Goal: Transaction & Acquisition: Purchase product/service

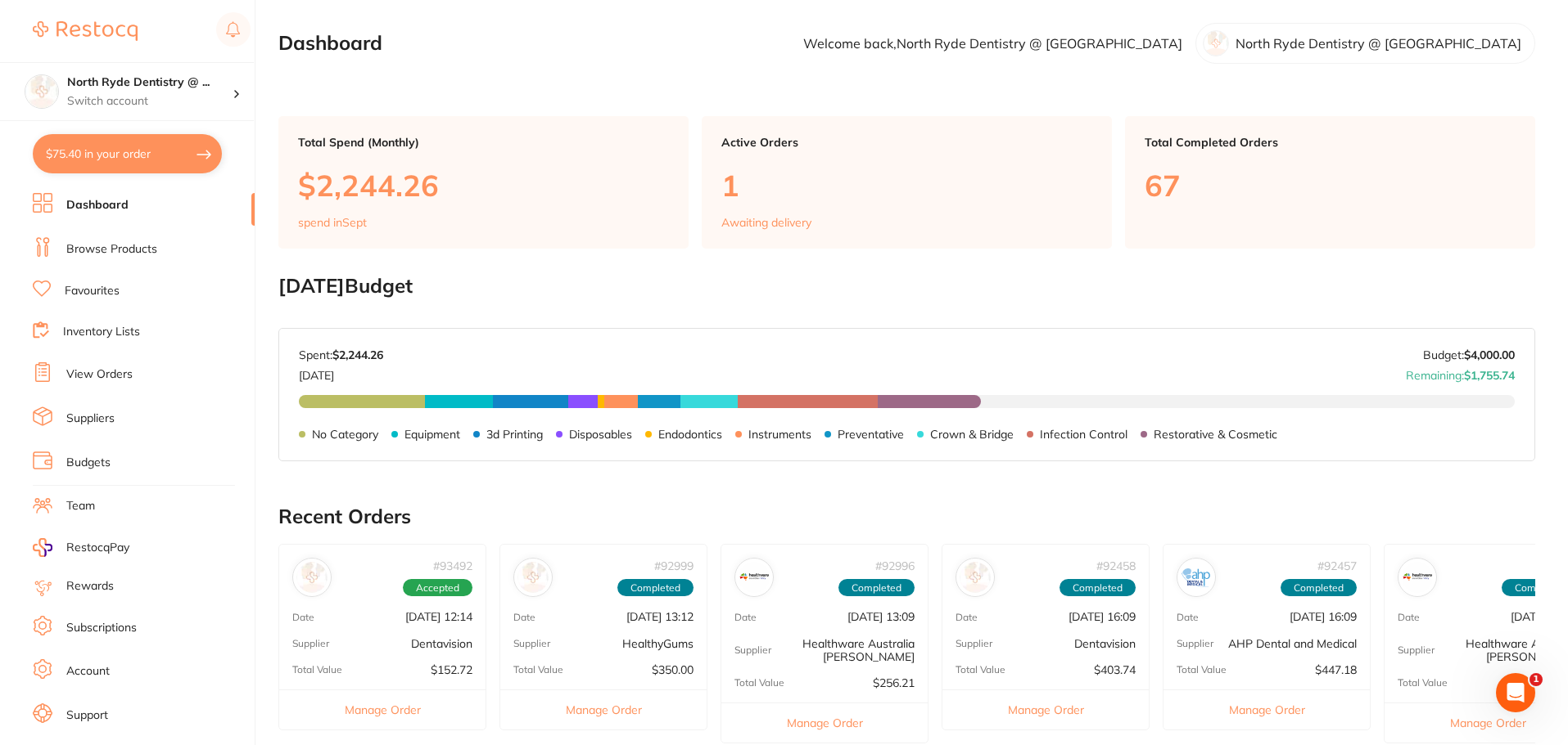
click at [92, 249] on link "Browse Products" at bounding box center [111, 249] width 91 height 16
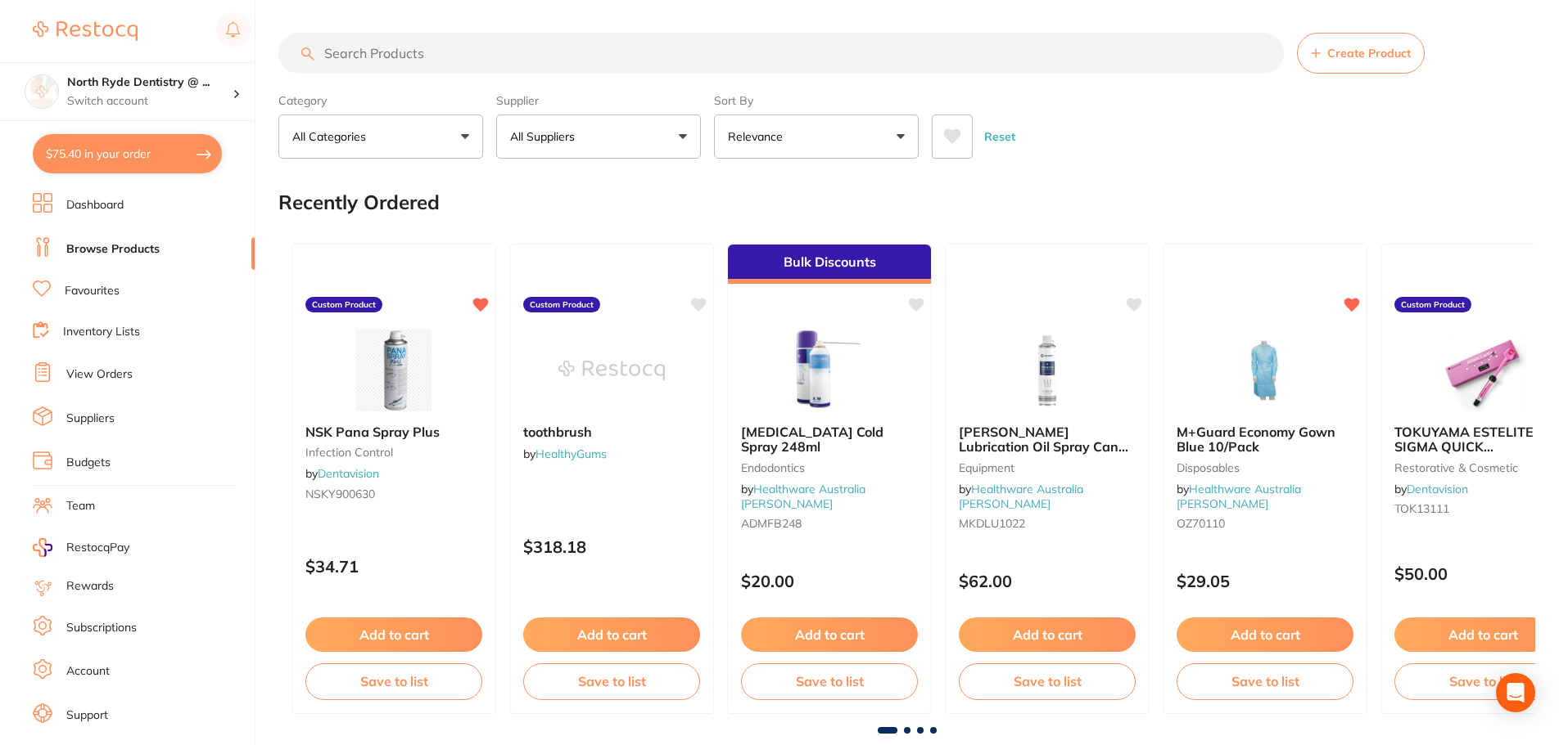
click at [1338, 56] on span "Create Product" at bounding box center [1369, 52] width 84 height 13
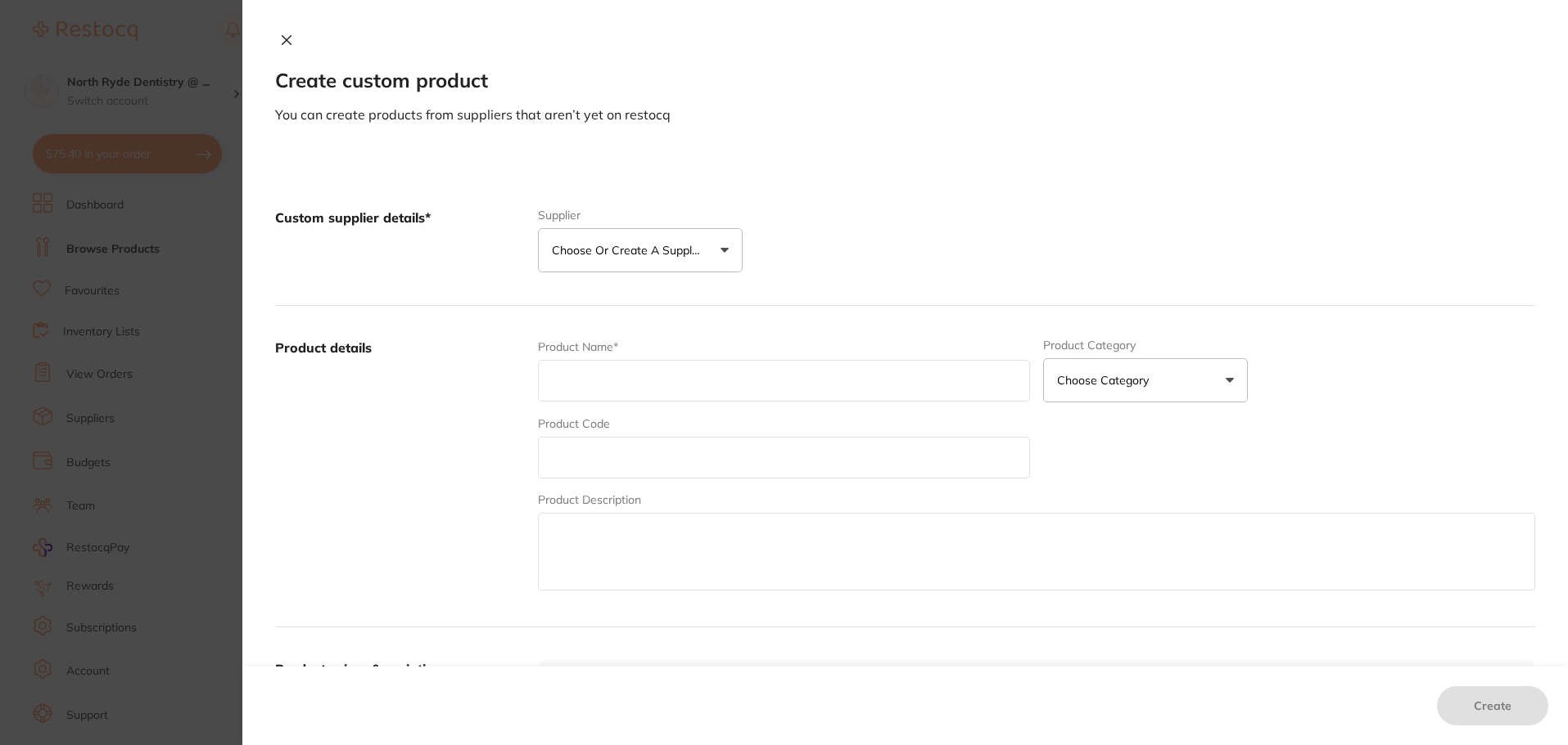
click at [698, 251] on p "Choose or create a supplier" at bounding box center [629, 250] width 156 height 16
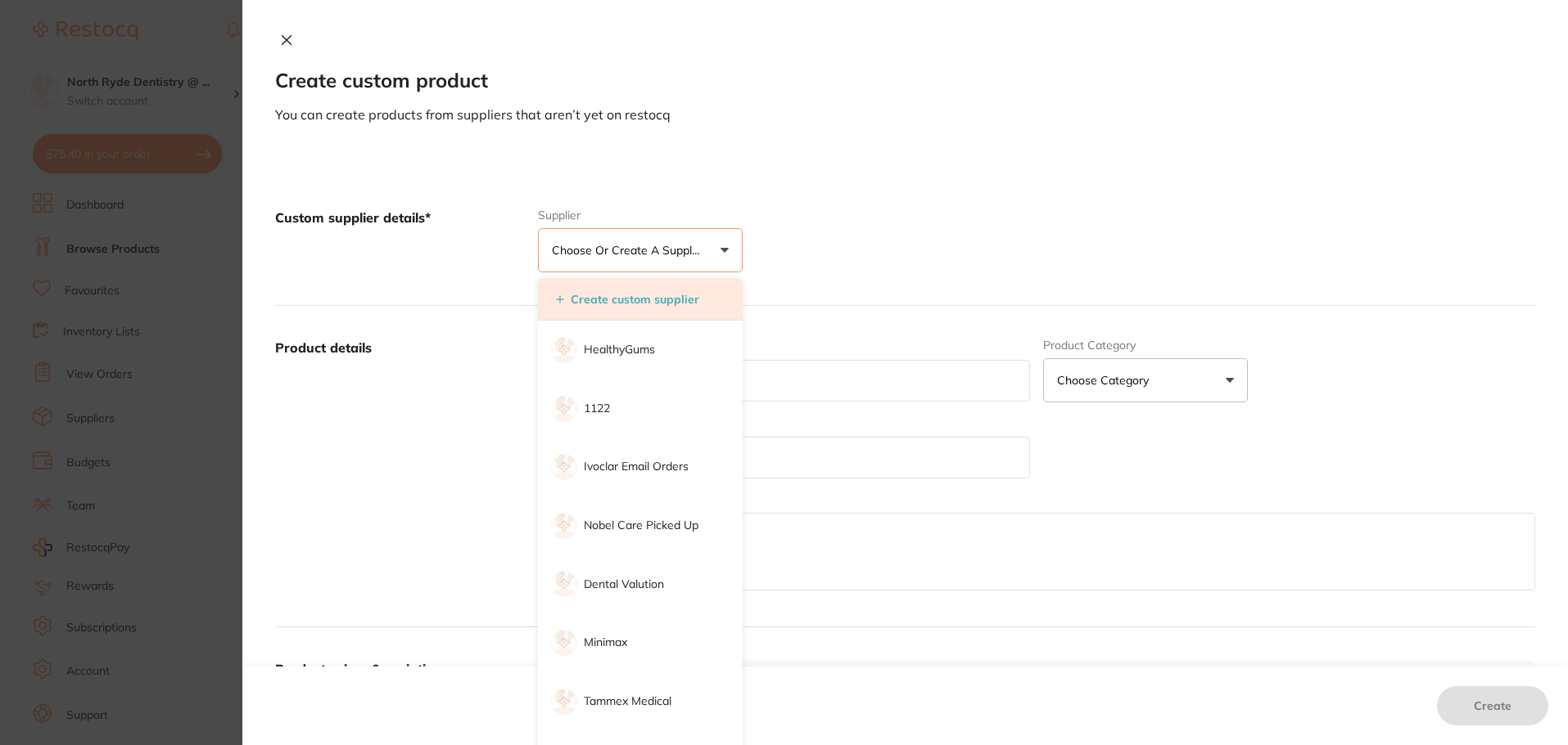
click at [645, 301] on button "Create custom supplier" at bounding box center [627, 299] width 153 height 14
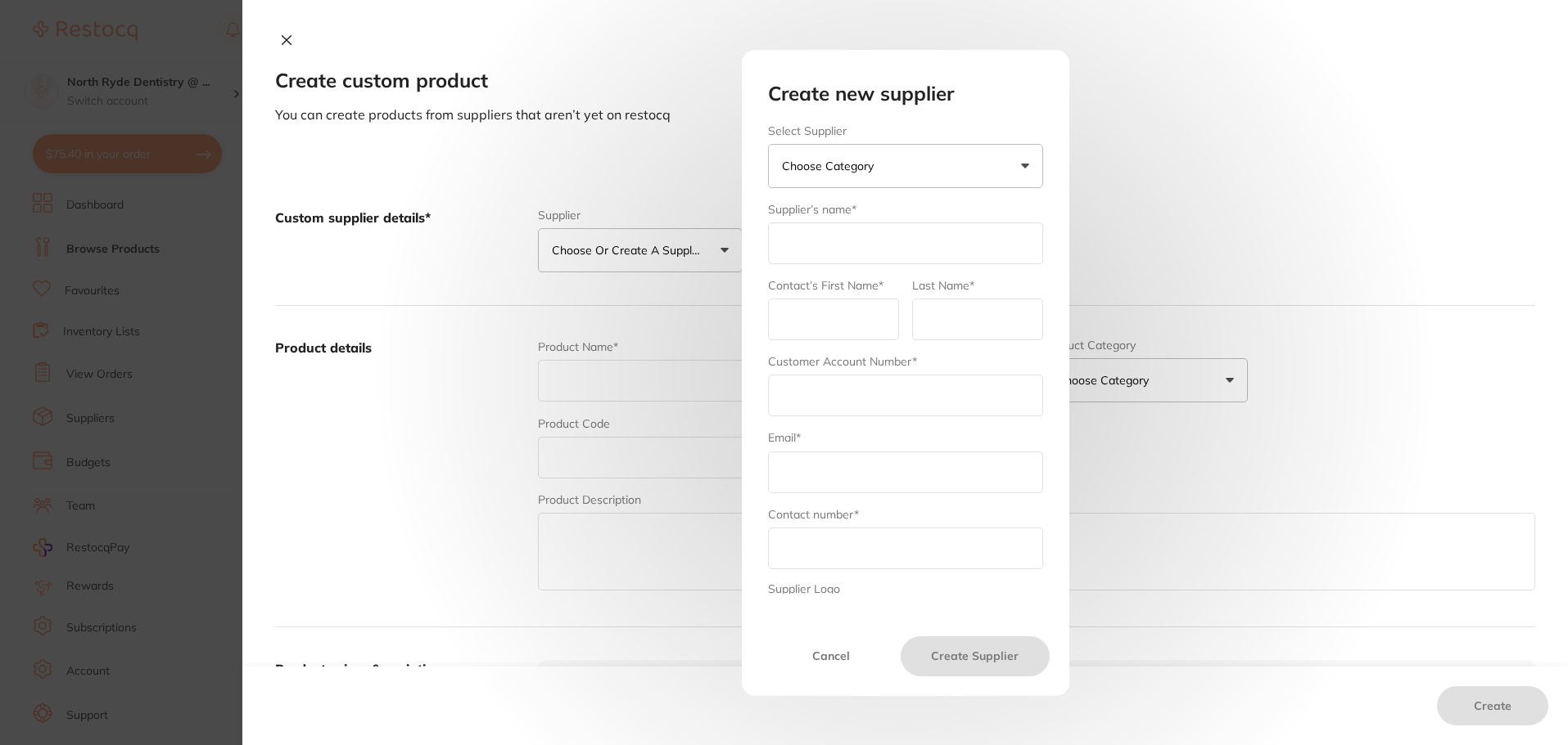
click at [795, 263] on input "text" at bounding box center [905, 243] width 275 height 41
click at [795, 256] on input "text" at bounding box center [905, 243] width 275 height 41
type input "Osstem"
click at [817, 313] on input "text" at bounding box center [833, 319] width 131 height 41
type input "Philip"
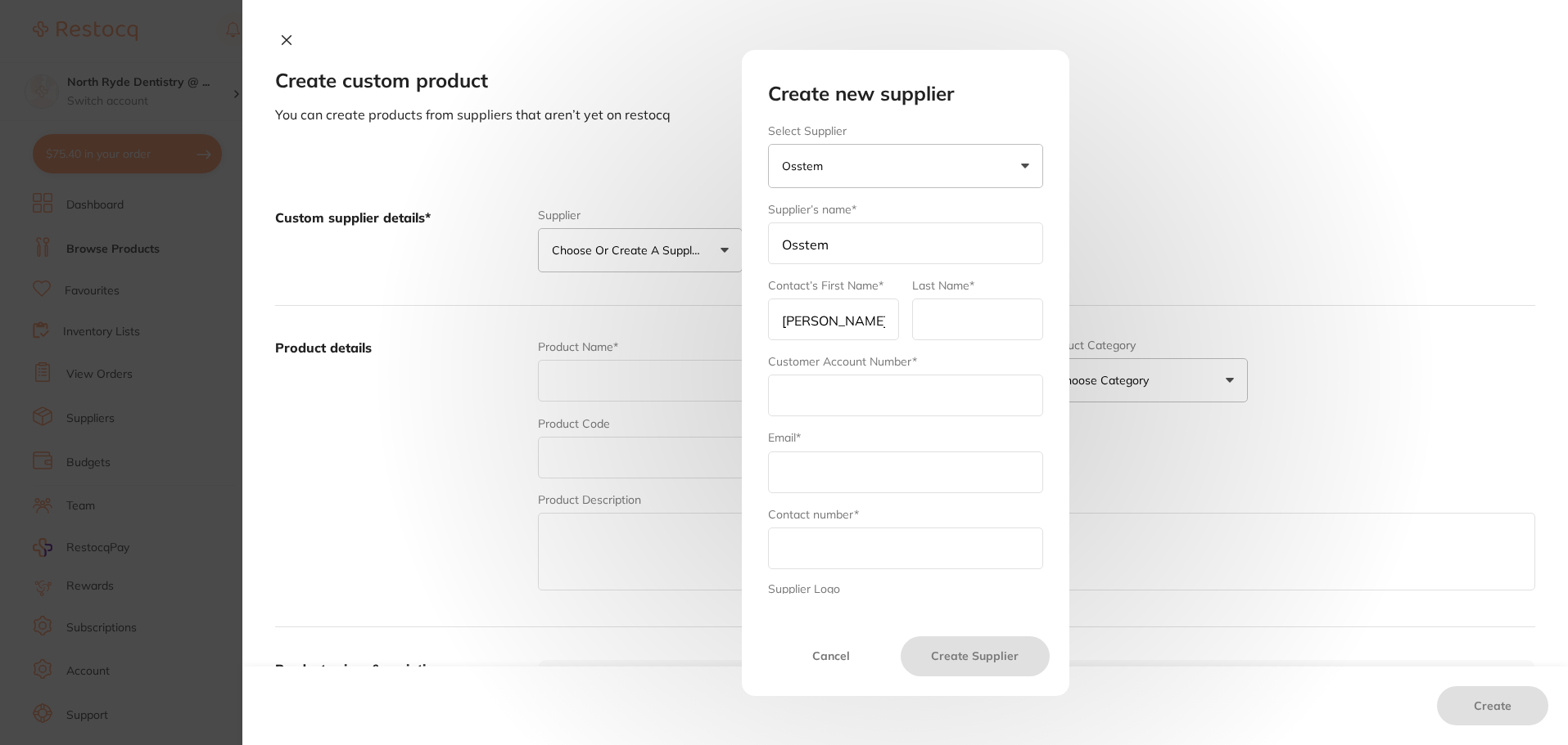
type input "Song"
type input "[EMAIL_ADDRESS][DOMAIN_NAME]"
type input "0280901102"
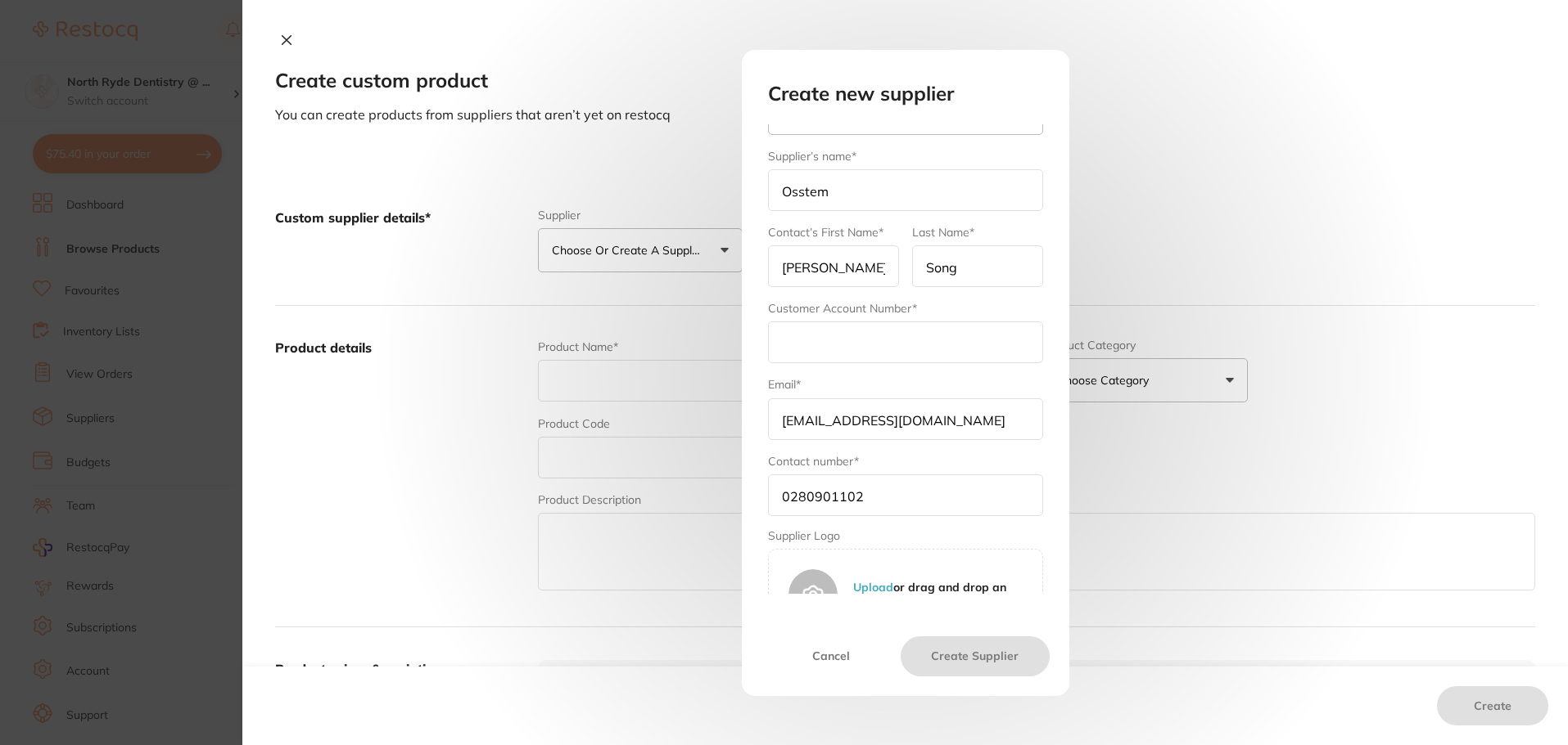
scroll to position [82, 0]
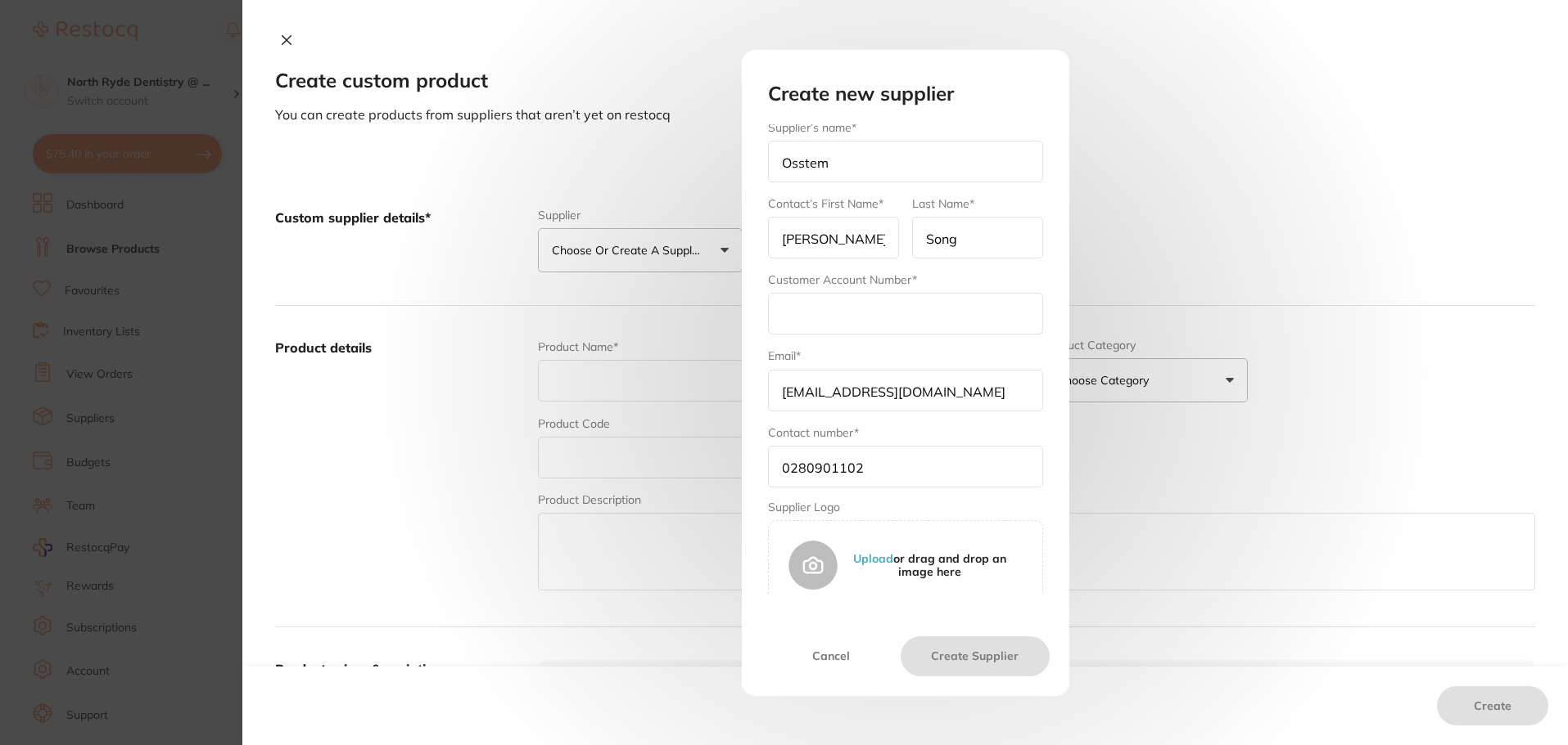
click at [823, 322] on input "text" at bounding box center [905, 313] width 275 height 41
type input "110605"
click at [1013, 659] on button "Create Supplier" at bounding box center [974, 656] width 148 height 39
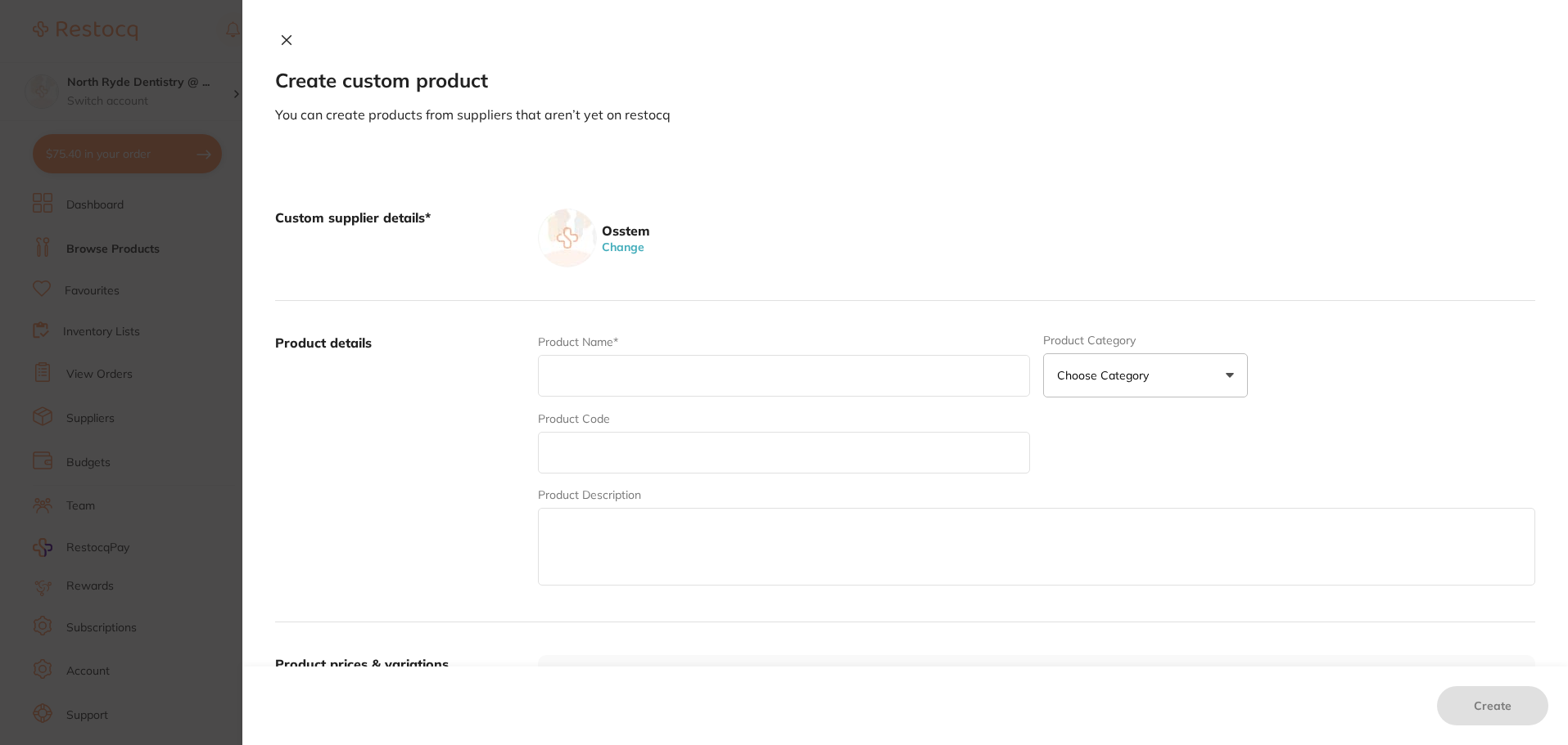
click at [611, 388] on input "text" at bounding box center [784, 375] width 492 height 41
type input "T"
type input "TS New Scan Body Regular Long"
click at [1084, 372] on p "Choose Category" at bounding box center [1106, 375] width 98 height 16
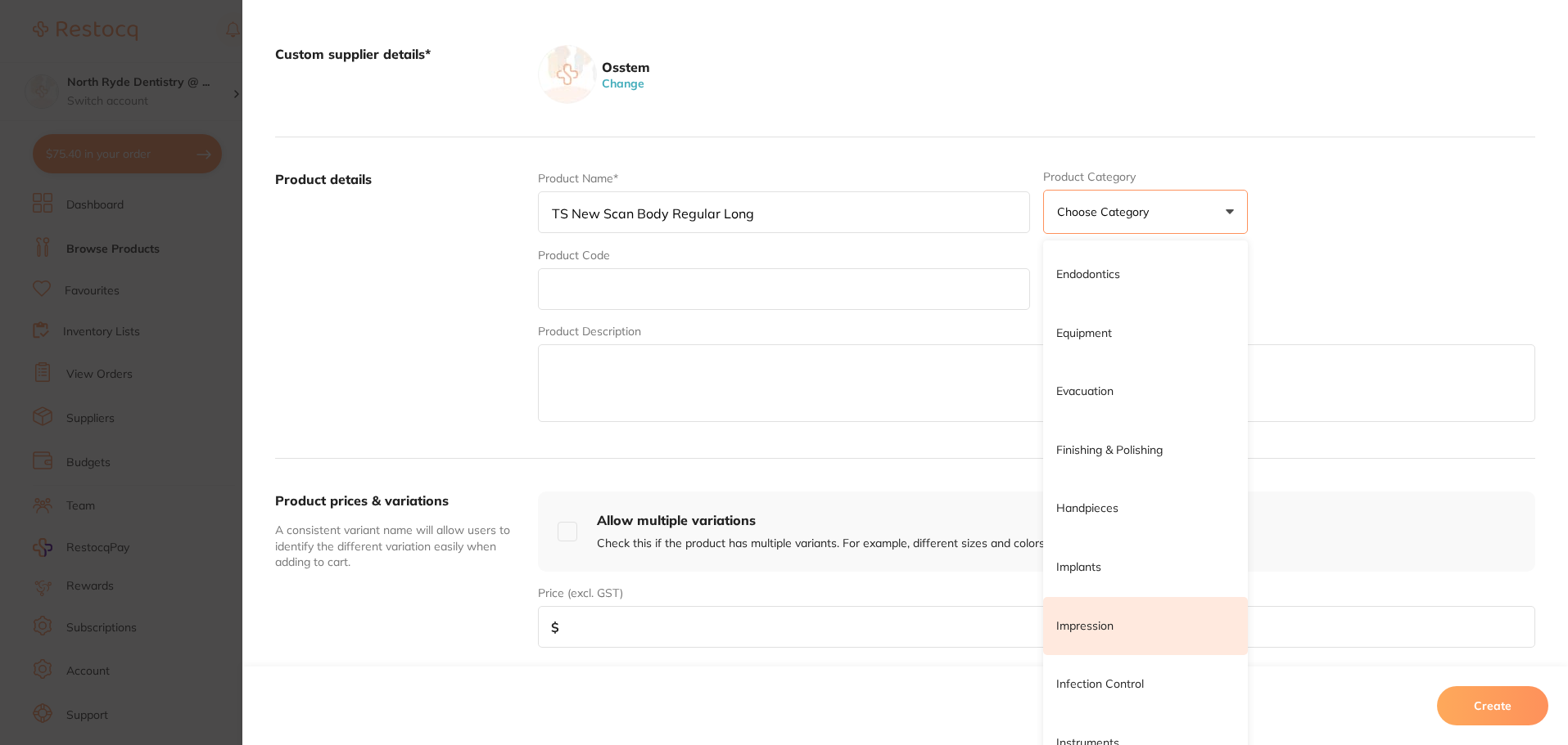
scroll to position [491, 0]
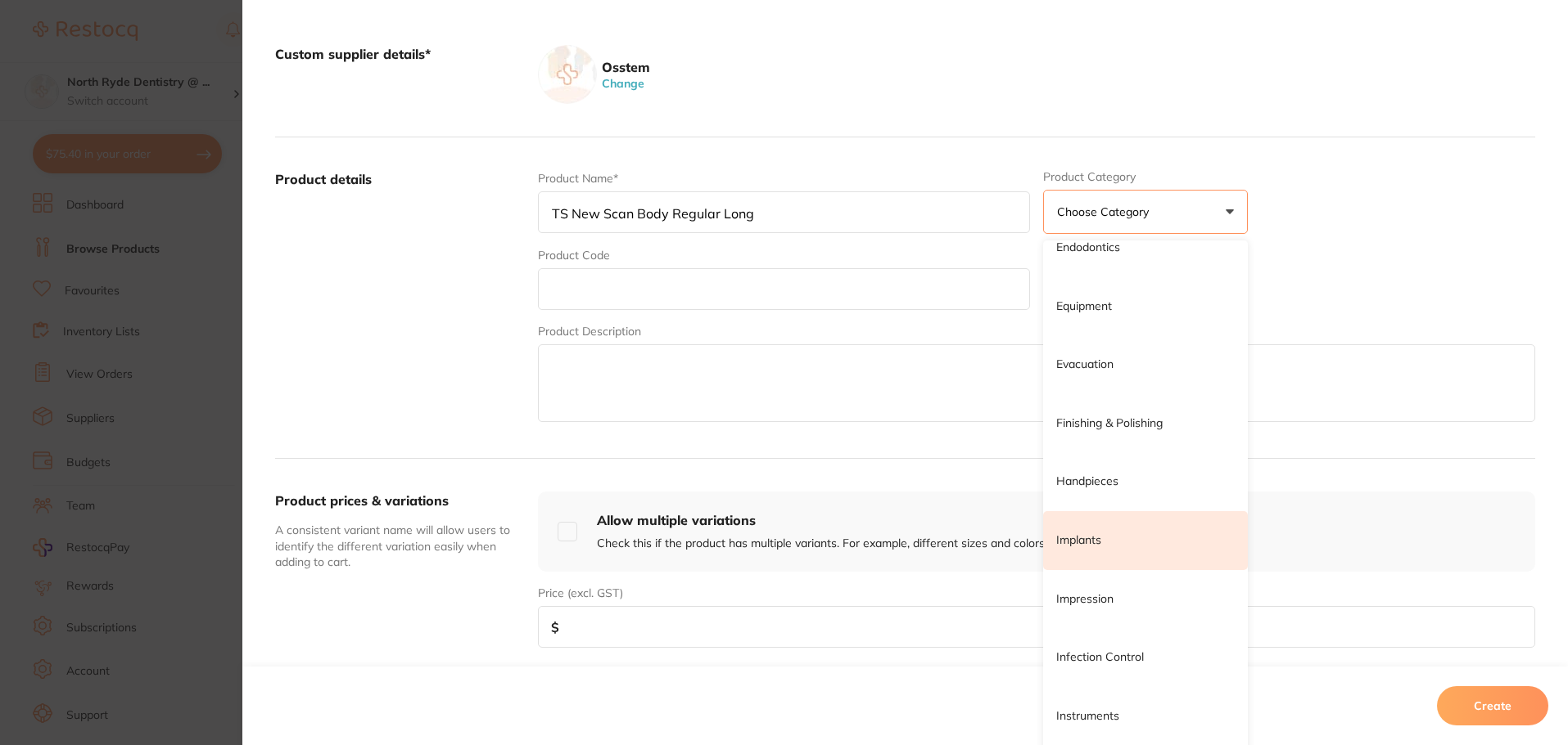
click at [1068, 537] on p "Implants" at bounding box center [1078, 540] width 45 height 16
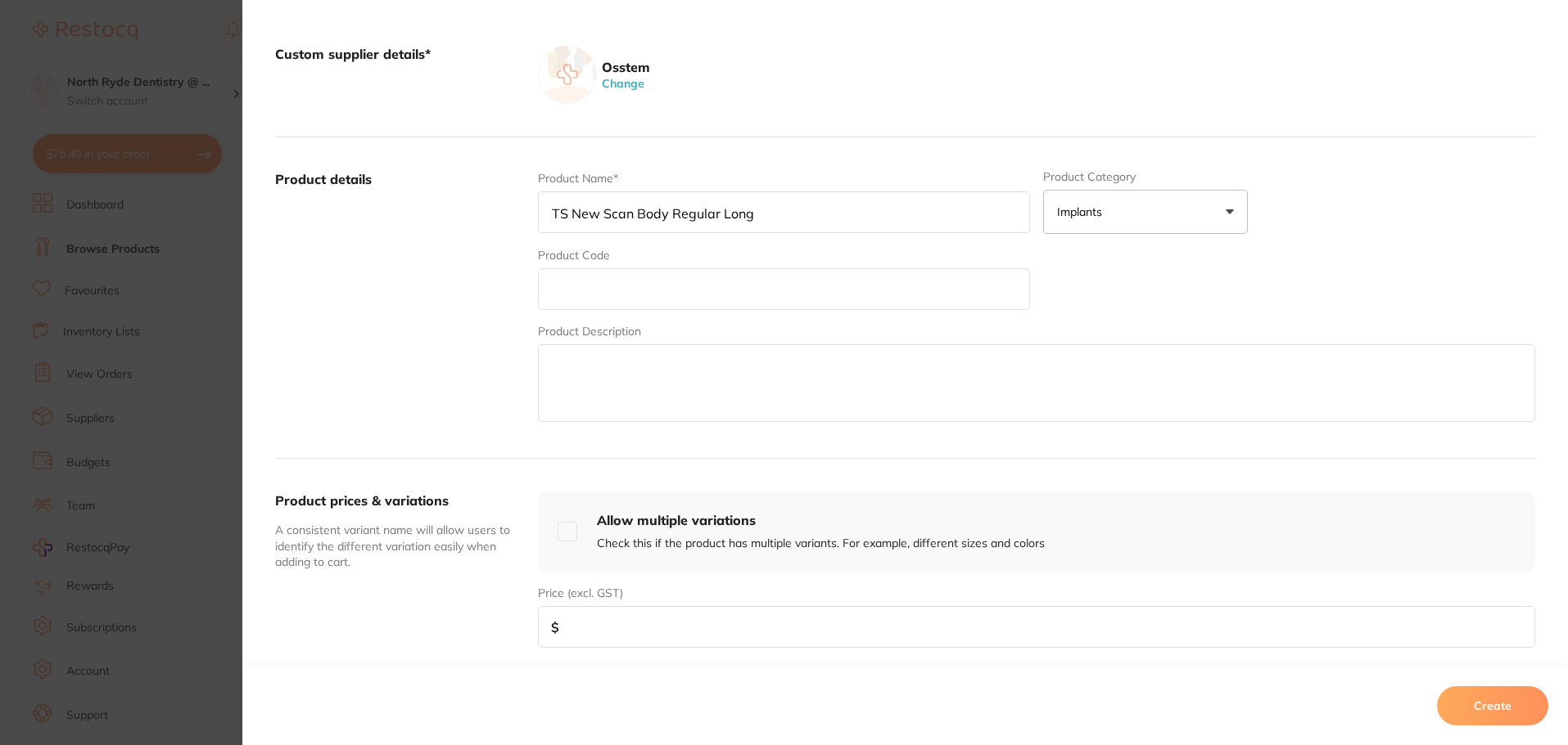
click at [590, 632] on input "number" at bounding box center [1036, 626] width 997 height 41
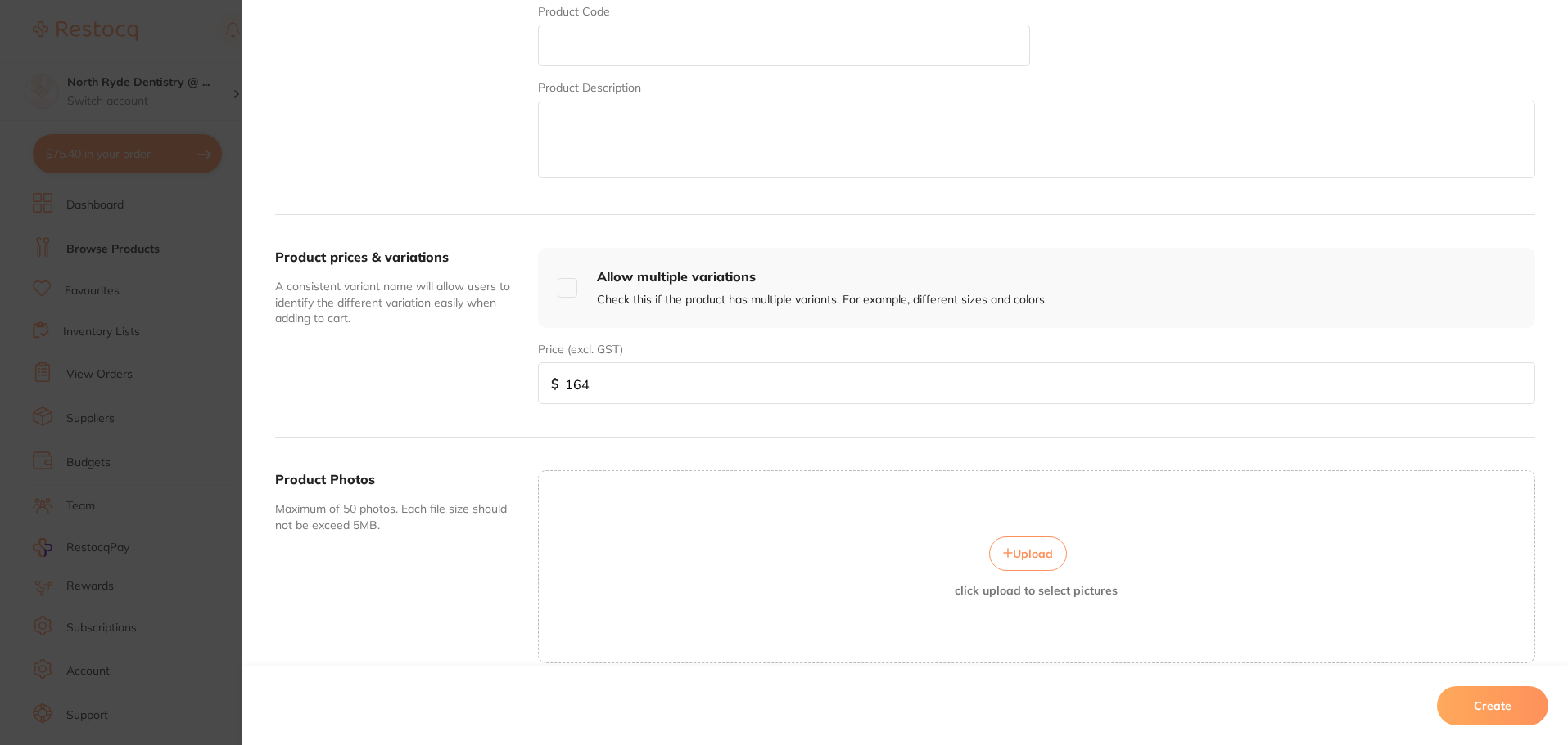
scroll to position [409, 0]
type input "164"
click at [1493, 698] on button "Create" at bounding box center [1492, 706] width 111 height 39
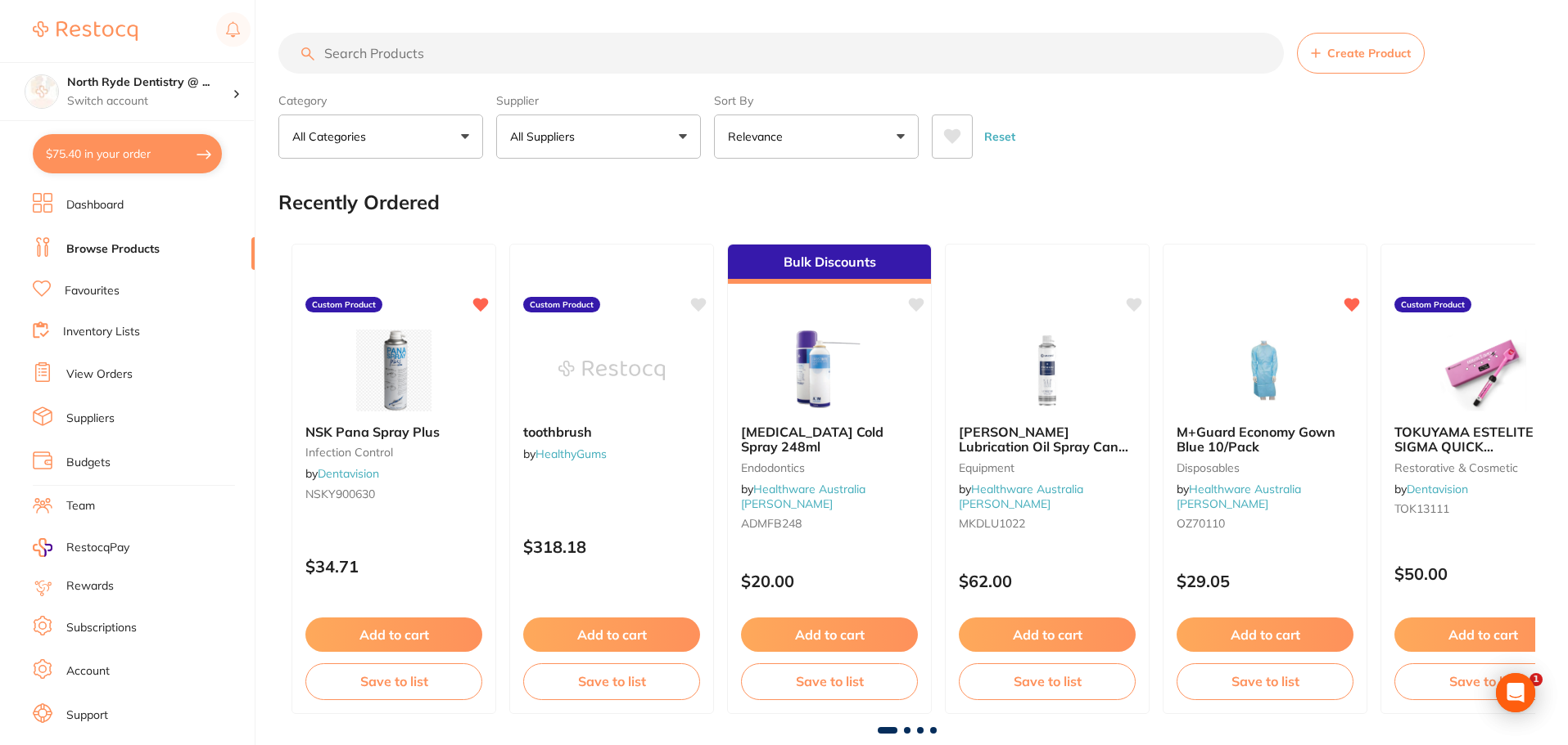
click at [357, 53] on input "search" at bounding box center [781, 53] width 1006 height 41
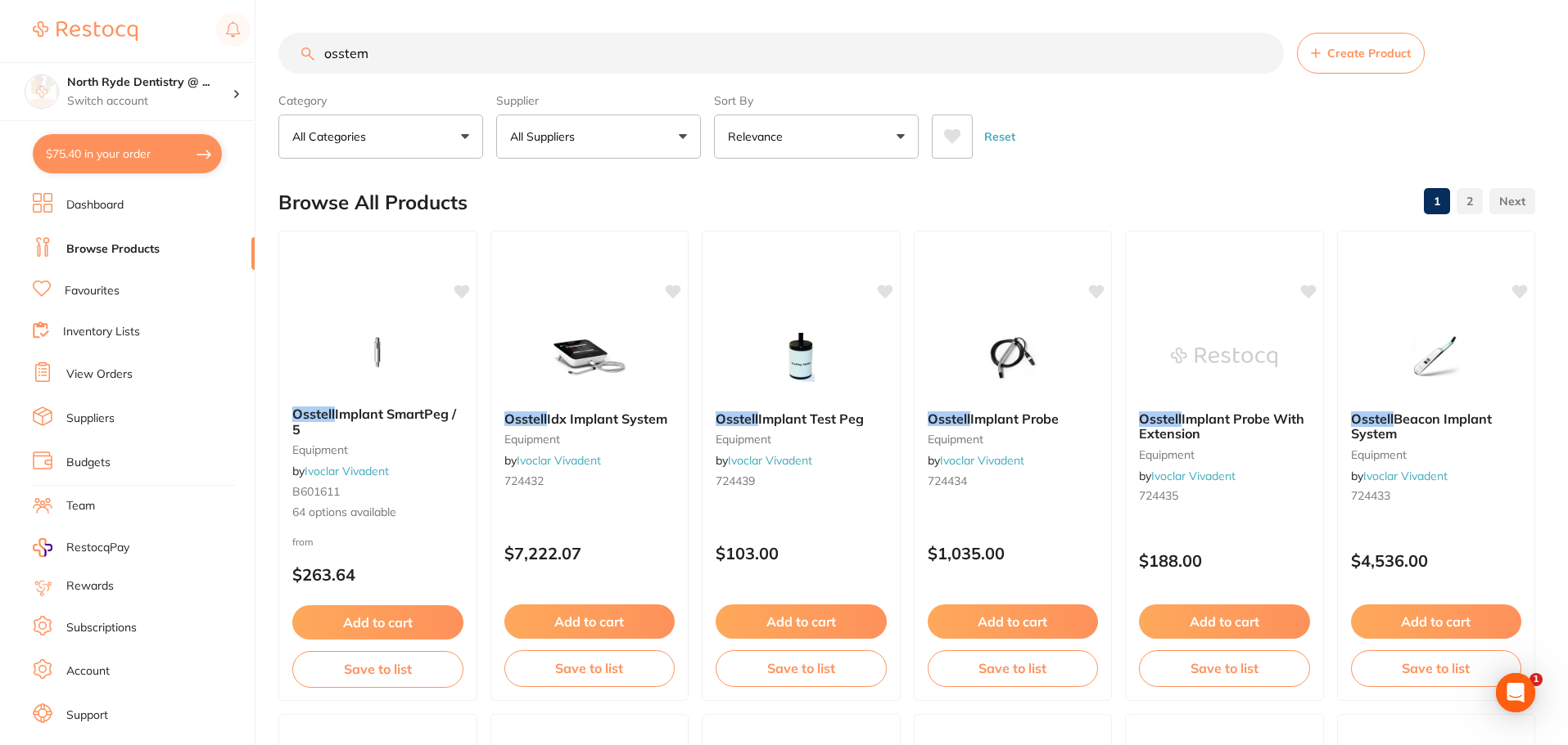
click at [551, 137] on p "All Suppliers" at bounding box center [546, 136] width 71 height 16
drag, startPoint x: 396, startPoint y: 60, endPoint x: 226, endPoint y: 49, distance: 170.4
click at [226, 49] on div "$75.40 North Ryde Dentistry @ ... Switch account North Ryde Dentistry @ [GEOGRA…" at bounding box center [784, 372] width 1568 height 745
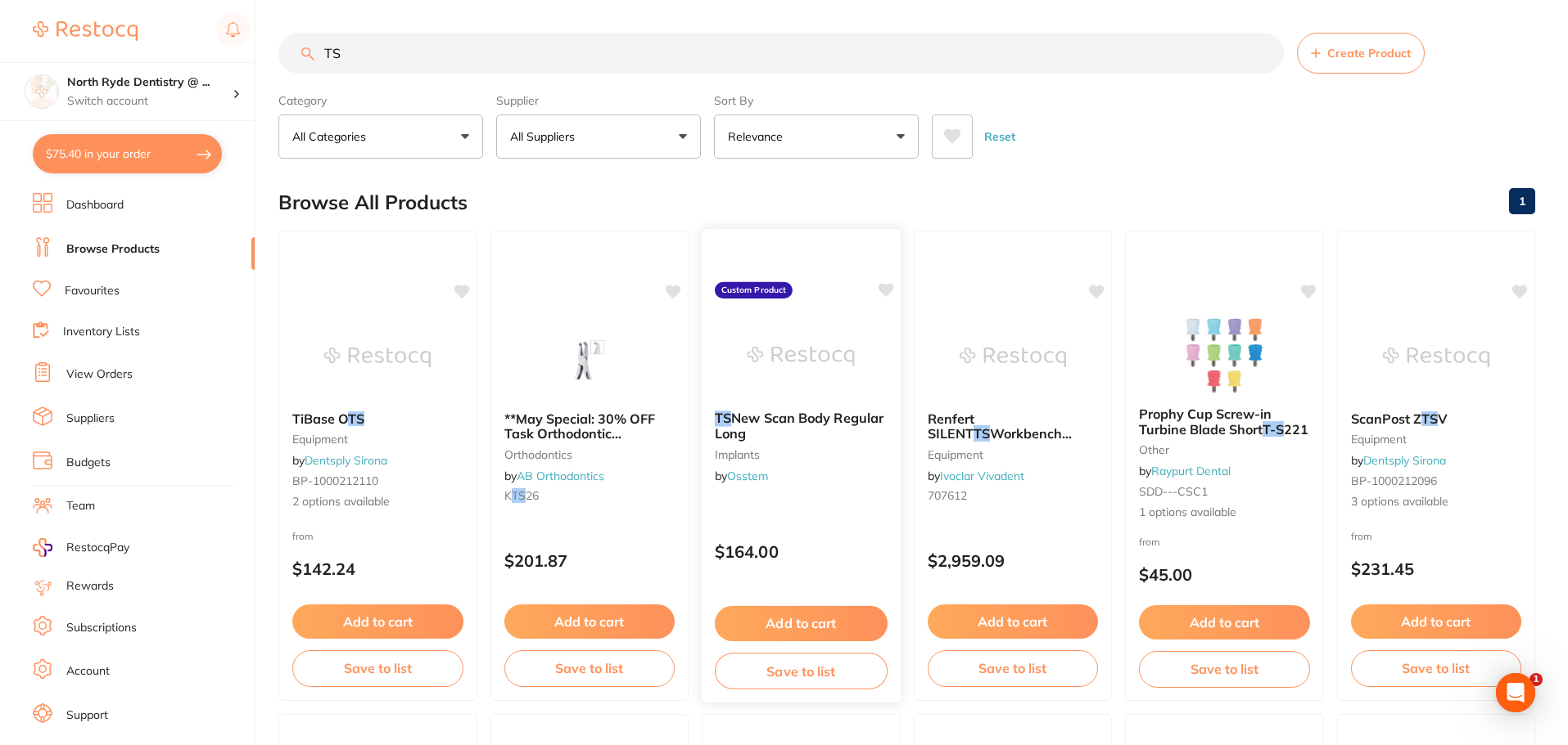
type input "TS"
click at [800, 621] on button "Add to cart" at bounding box center [801, 624] width 173 height 36
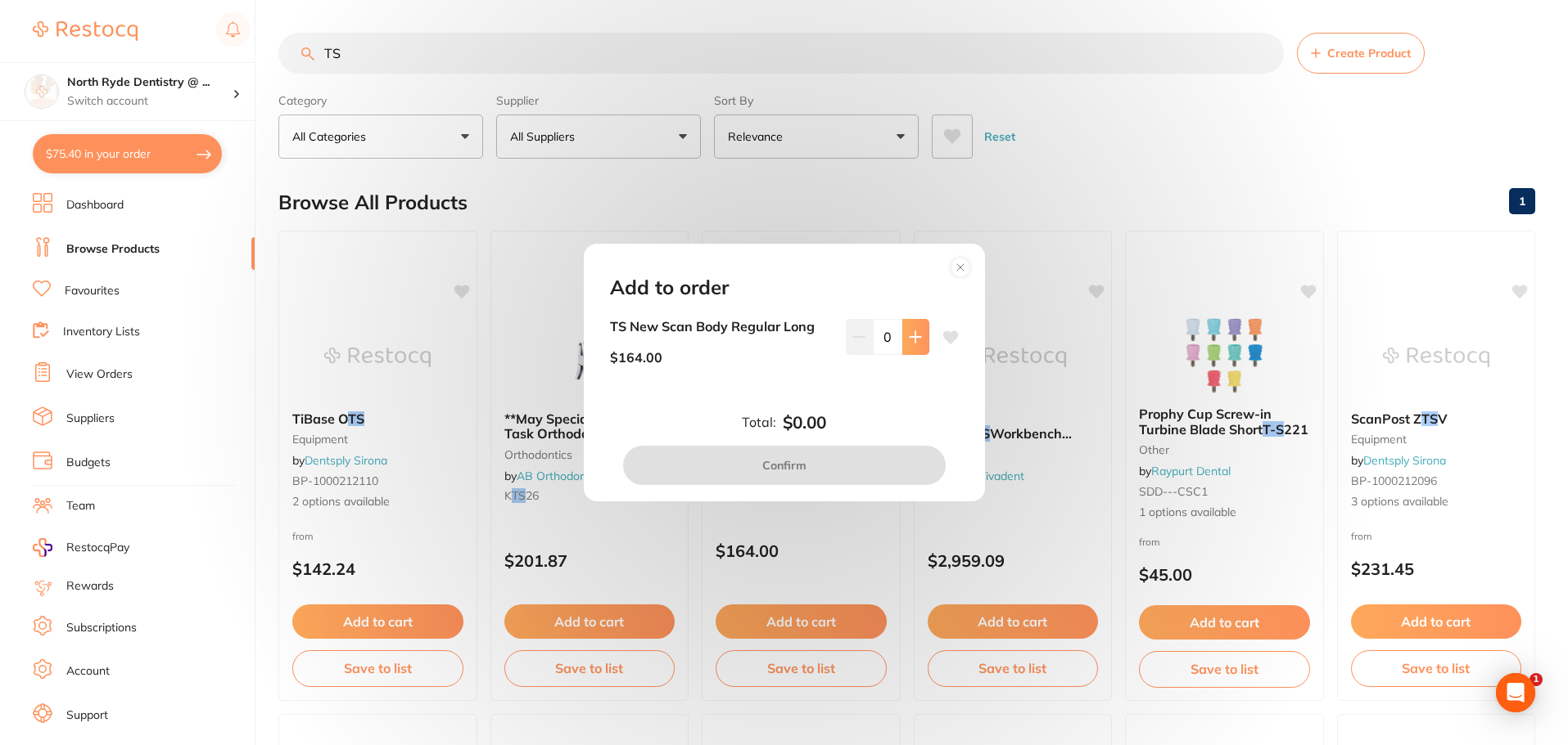
click at [920, 343] on button at bounding box center [916, 337] width 27 height 36
type input "1"
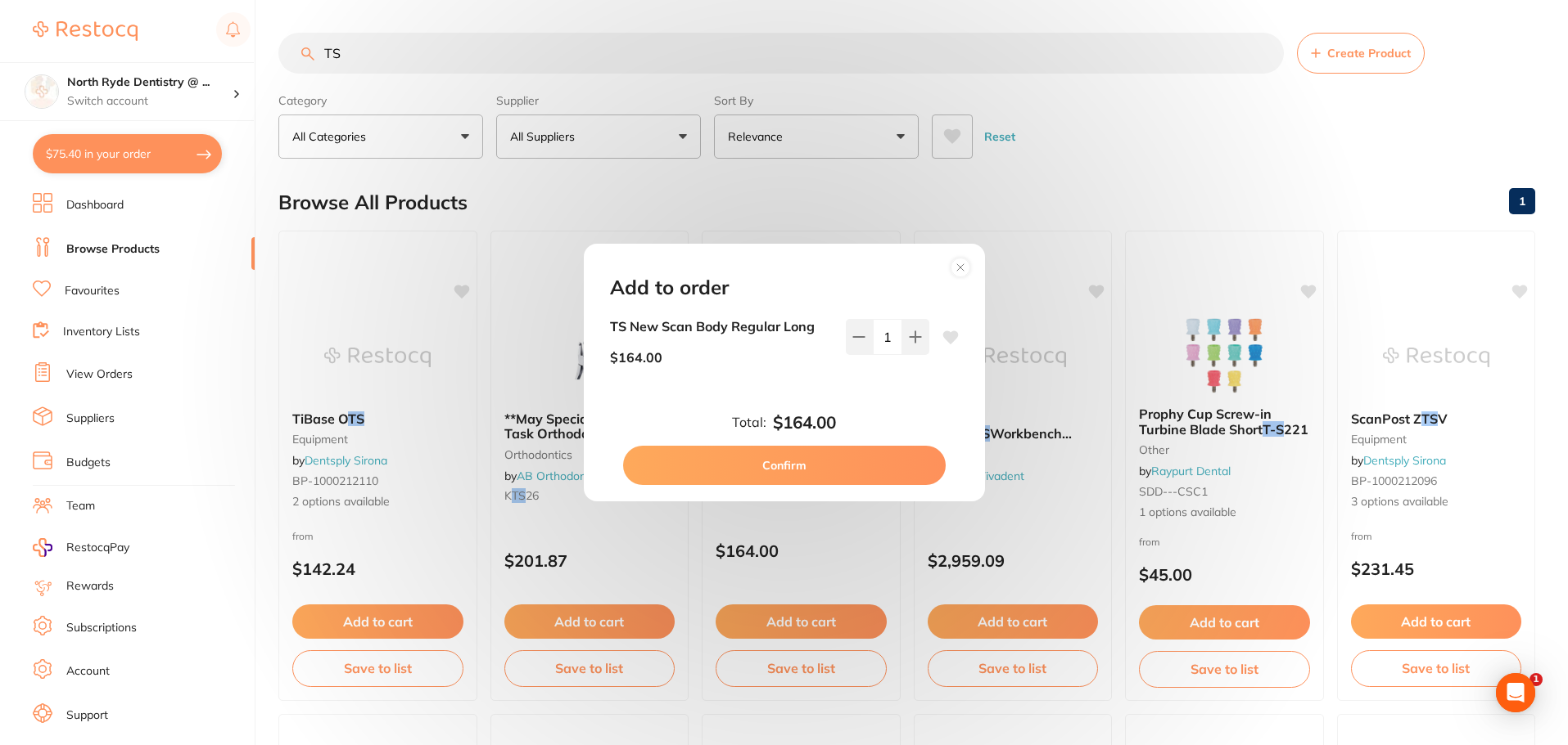
click at [831, 460] on button "Confirm" at bounding box center [784, 466] width 323 height 39
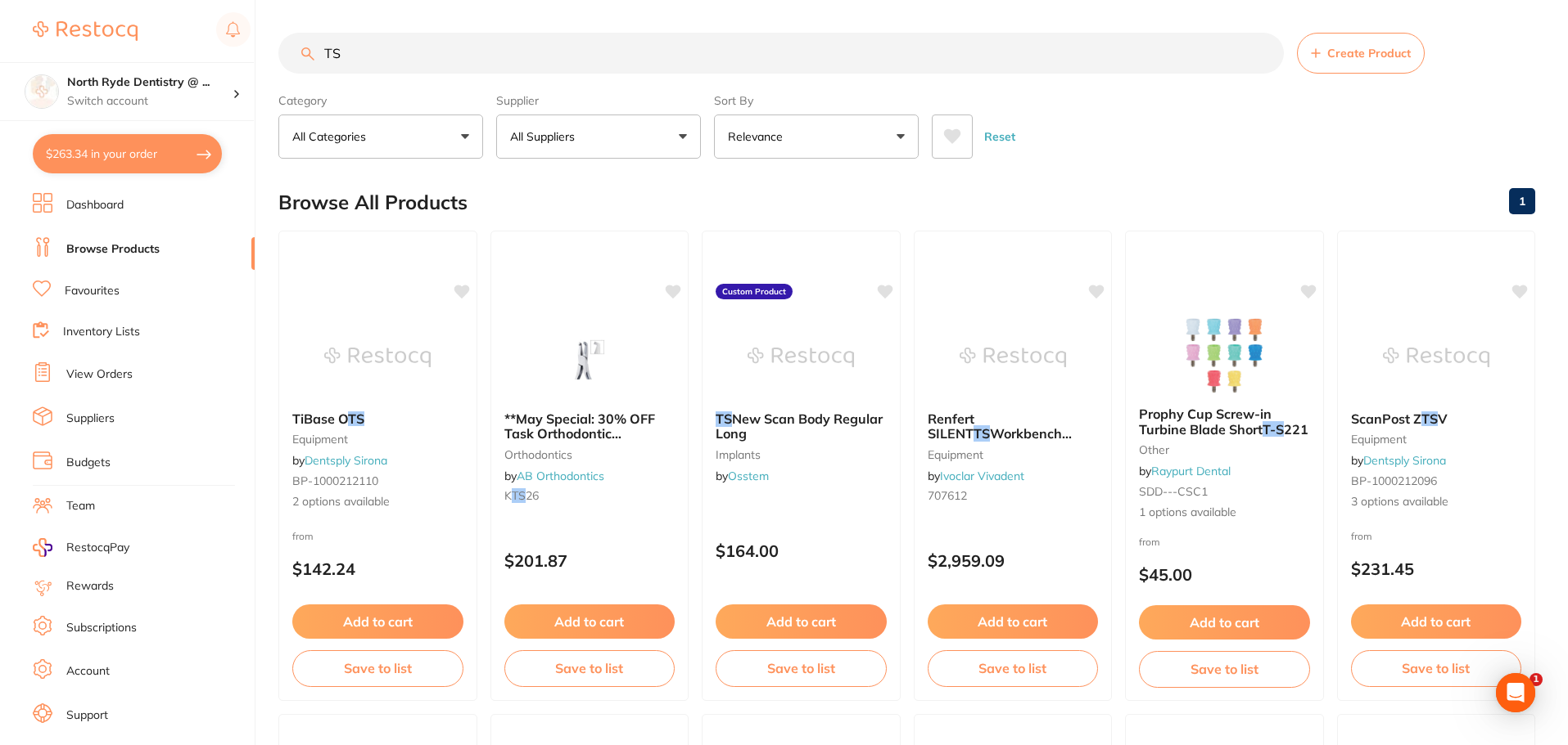
click at [132, 168] on button "$263.34 in your order" at bounding box center [127, 153] width 189 height 39
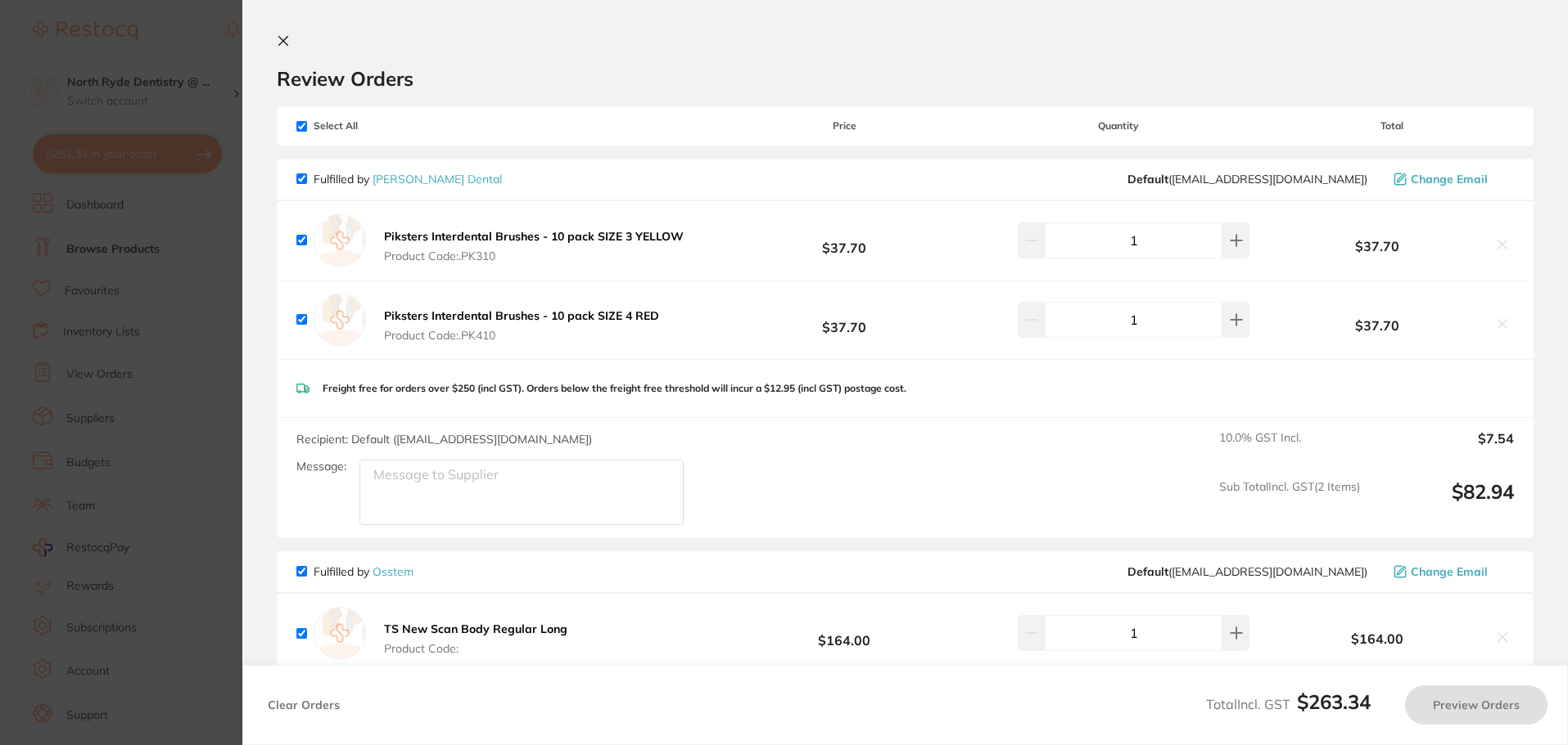
checkbox input "true"
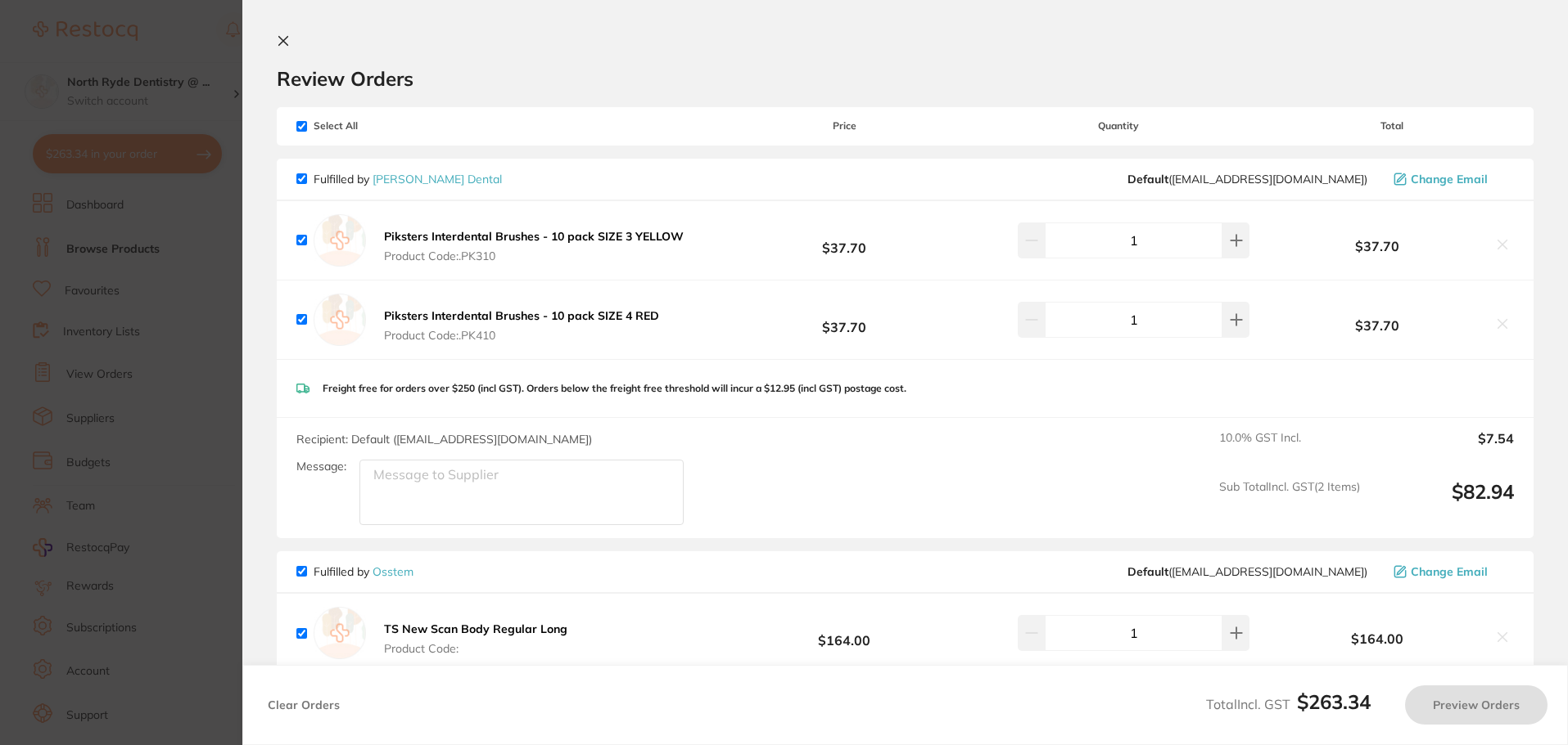
checkbox input "true"
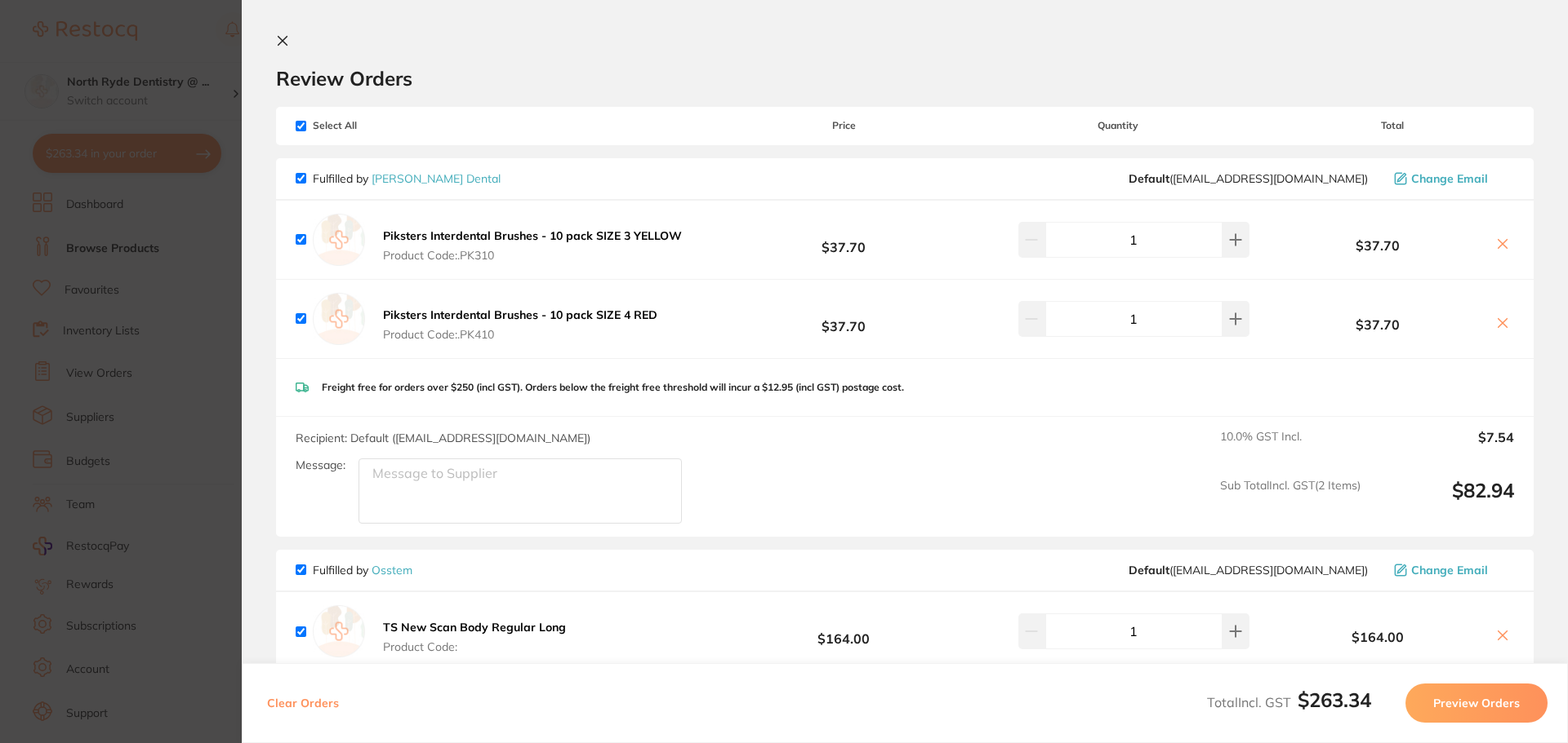
click at [300, 127] on input "checkbox" at bounding box center [301, 126] width 11 height 11
checkbox input "false"
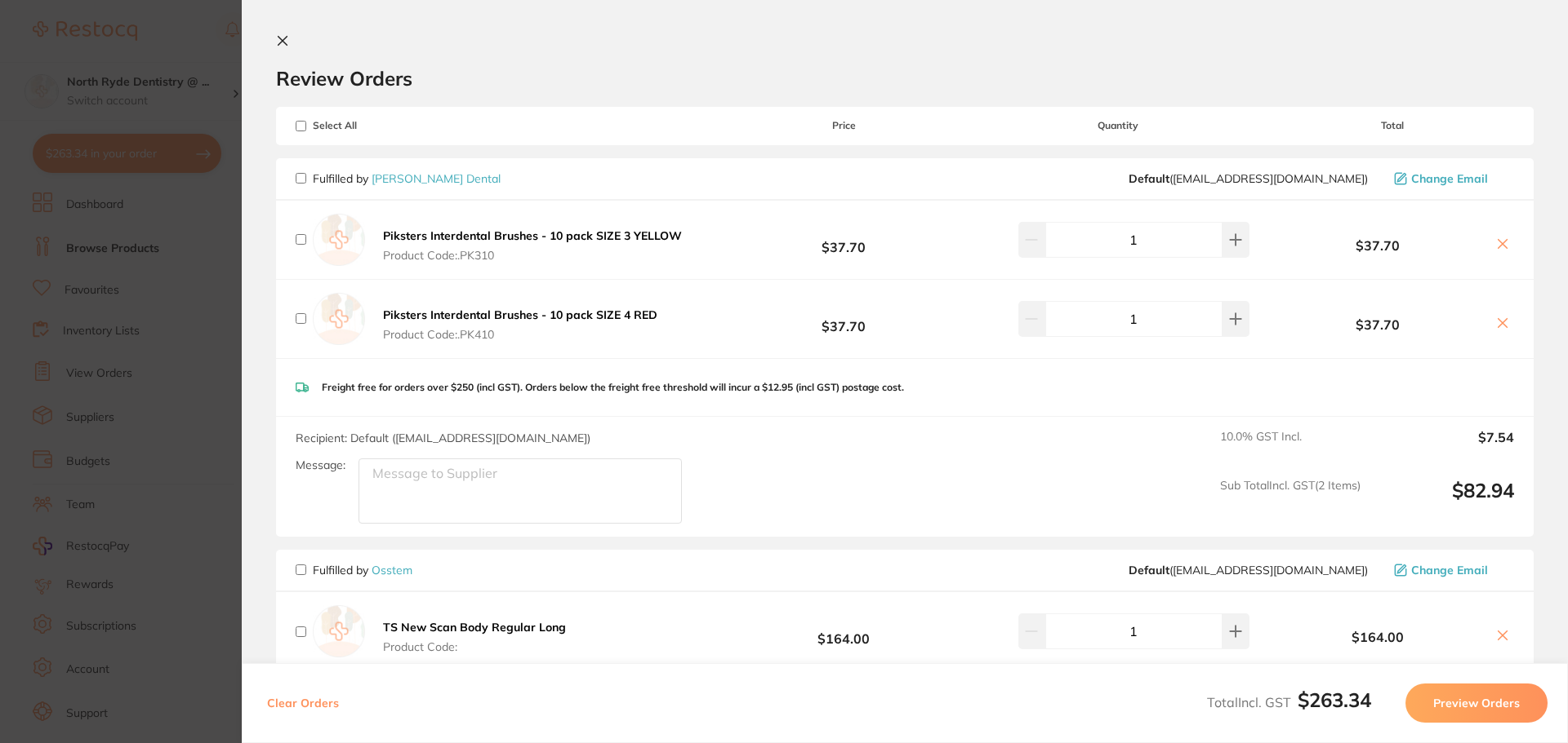
checkbox input "false"
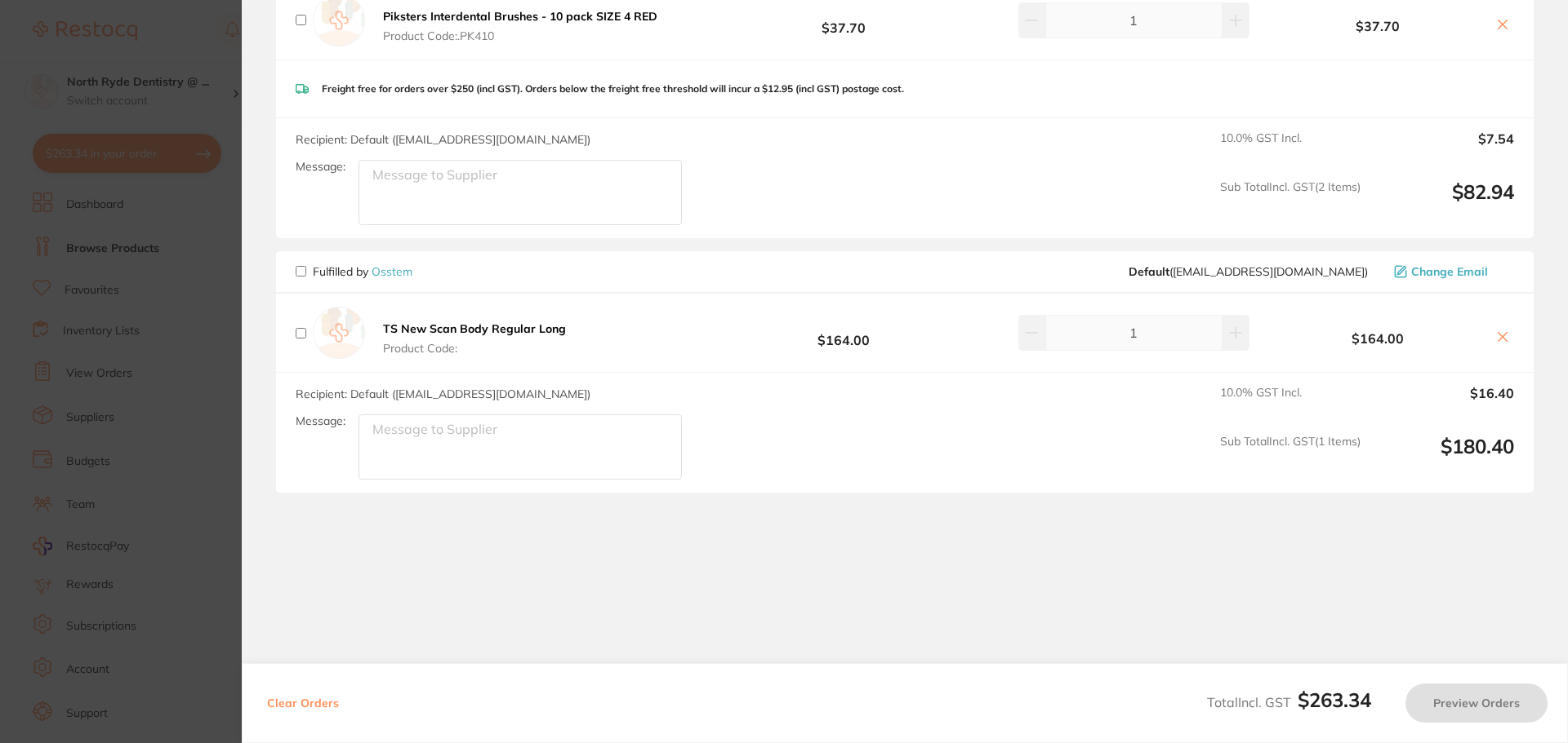
scroll to position [305, 0]
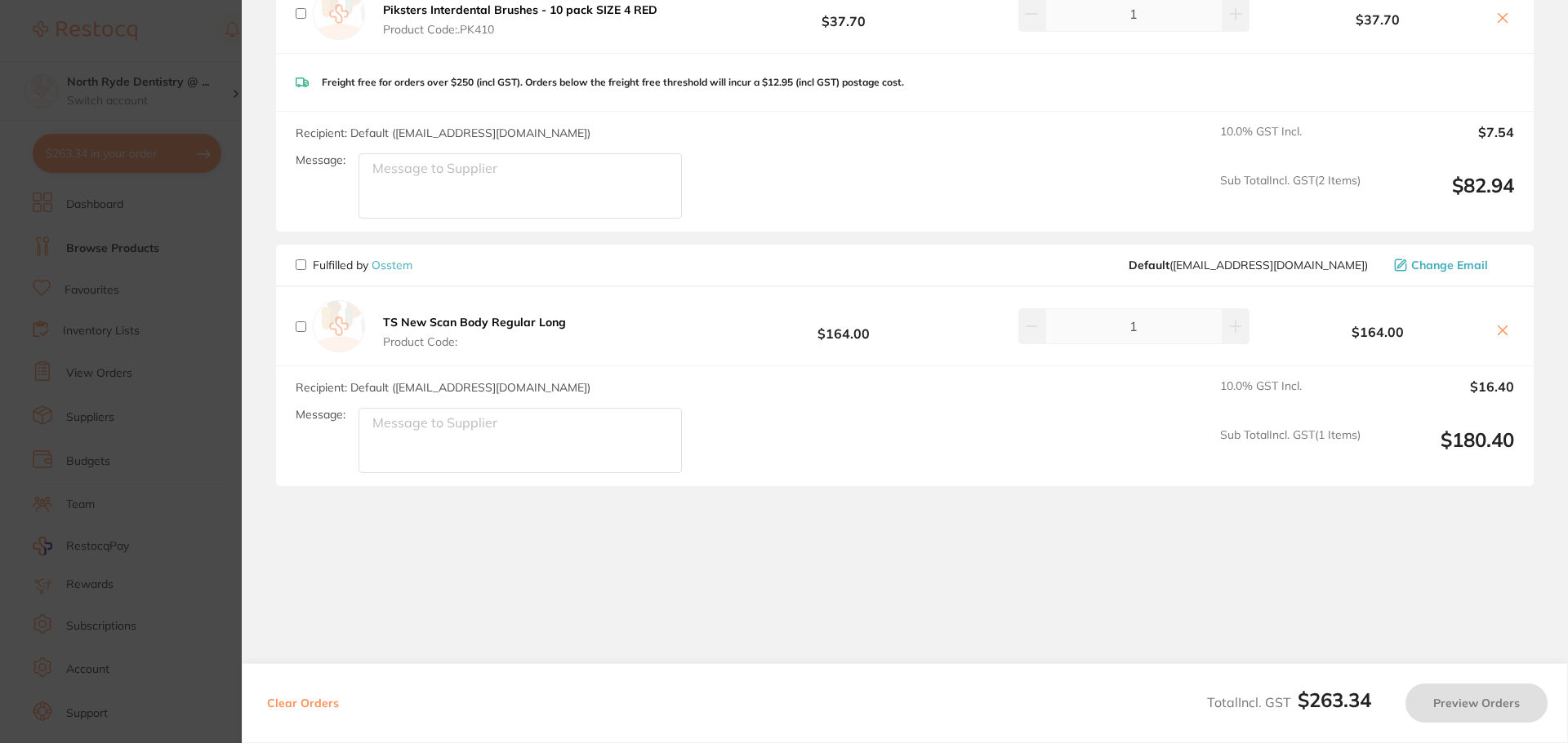
click at [302, 263] on input "checkbox" at bounding box center [301, 264] width 11 height 11
checkbox input "true"
click at [1493, 701] on button "Preview Orders" at bounding box center [1476, 703] width 142 height 39
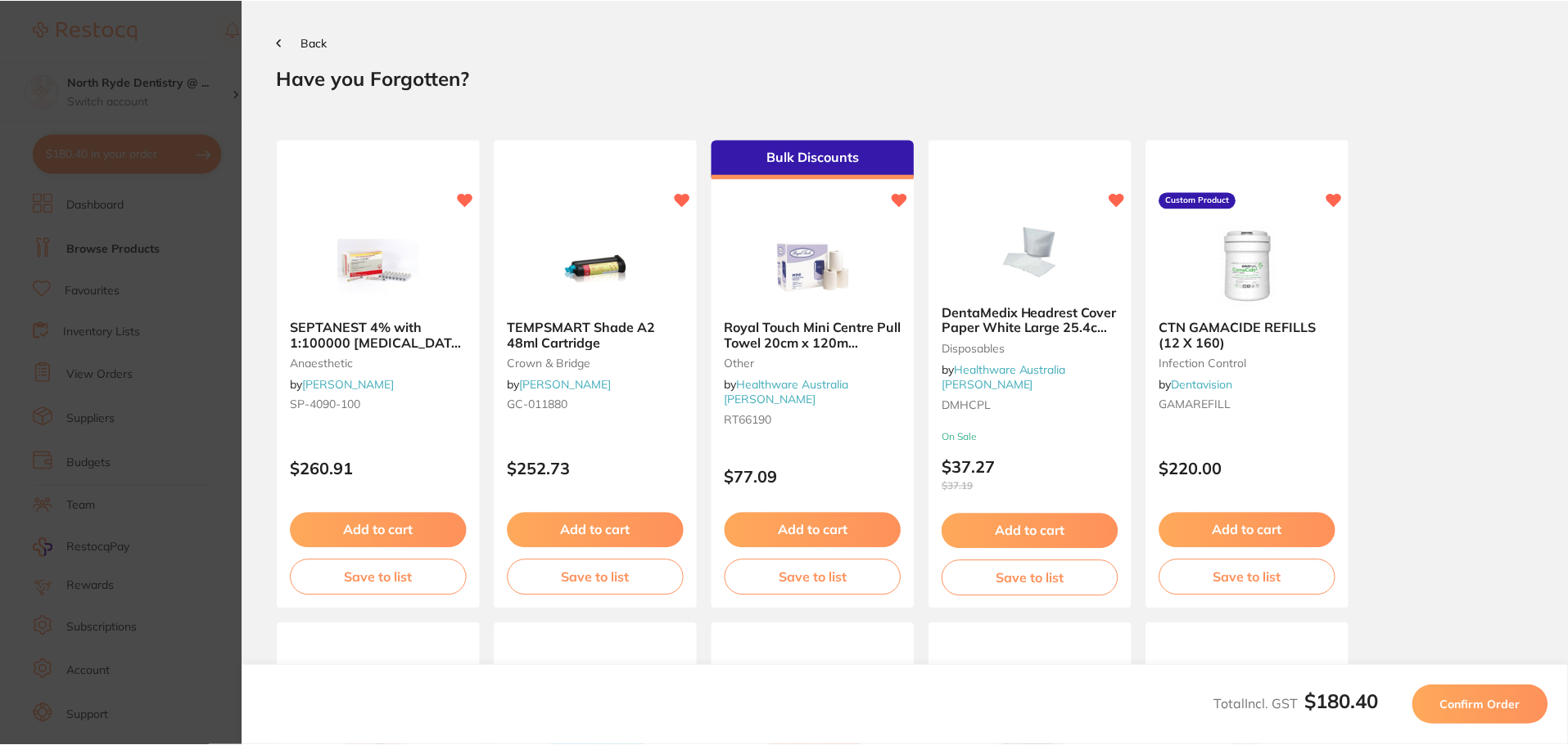
scroll to position [0, 0]
click at [1459, 706] on span "Confirm Order" at bounding box center [1483, 704] width 80 height 14
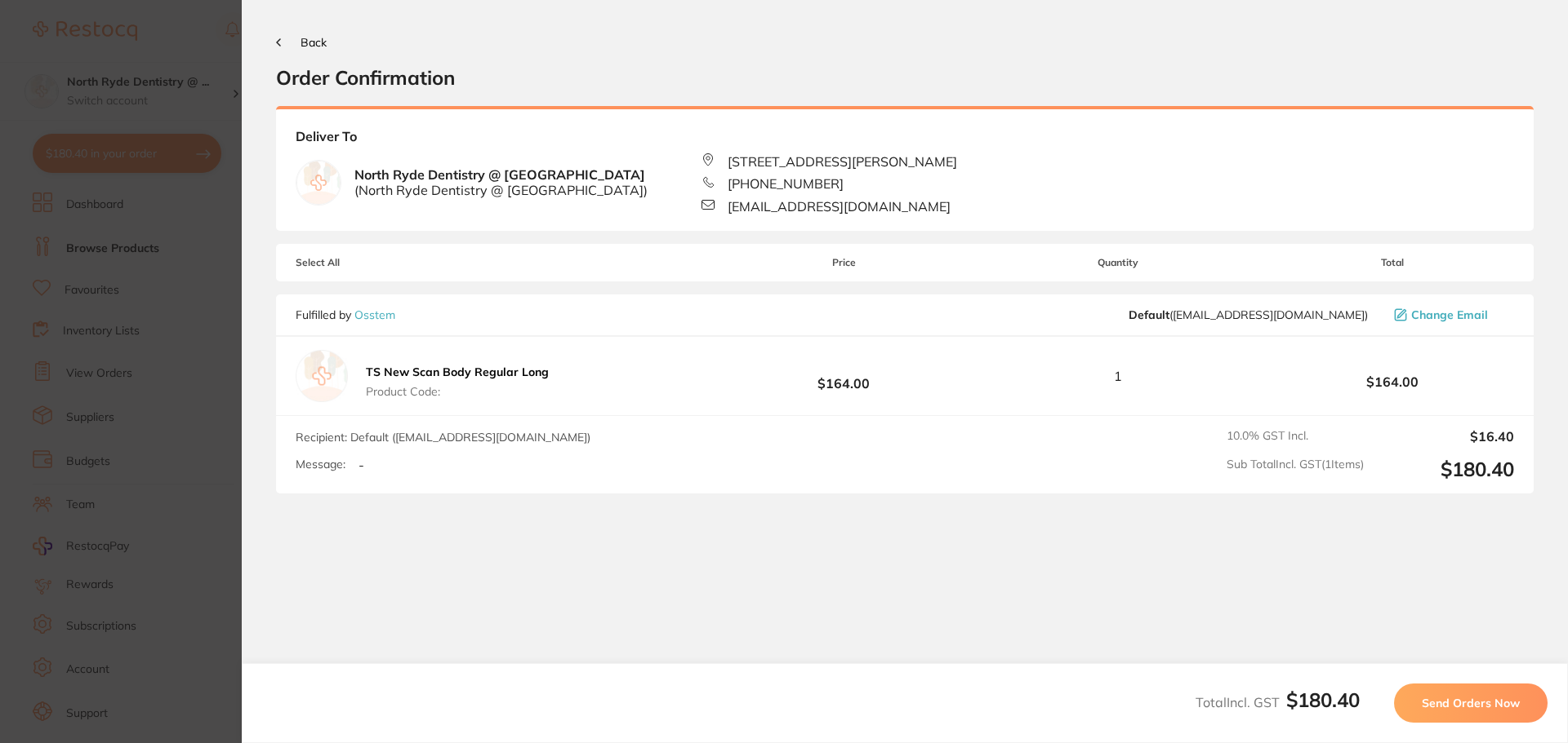
click at [1496, 701] on span "Send Orders Now" at bounding box center [1471, 702] width 98 height 14
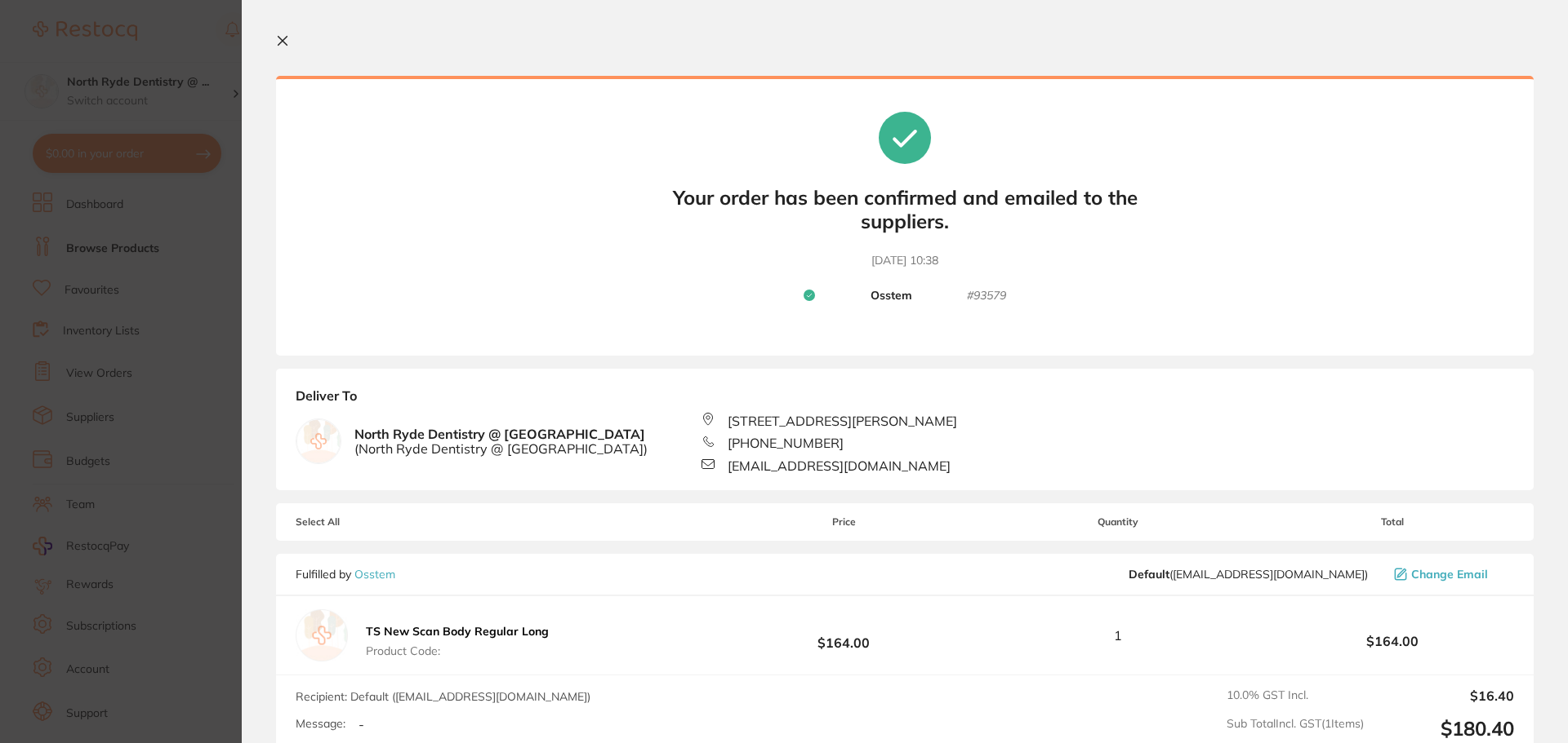
click at [286, 42] on icon at bounding box center [282, 41] width 13 height 13
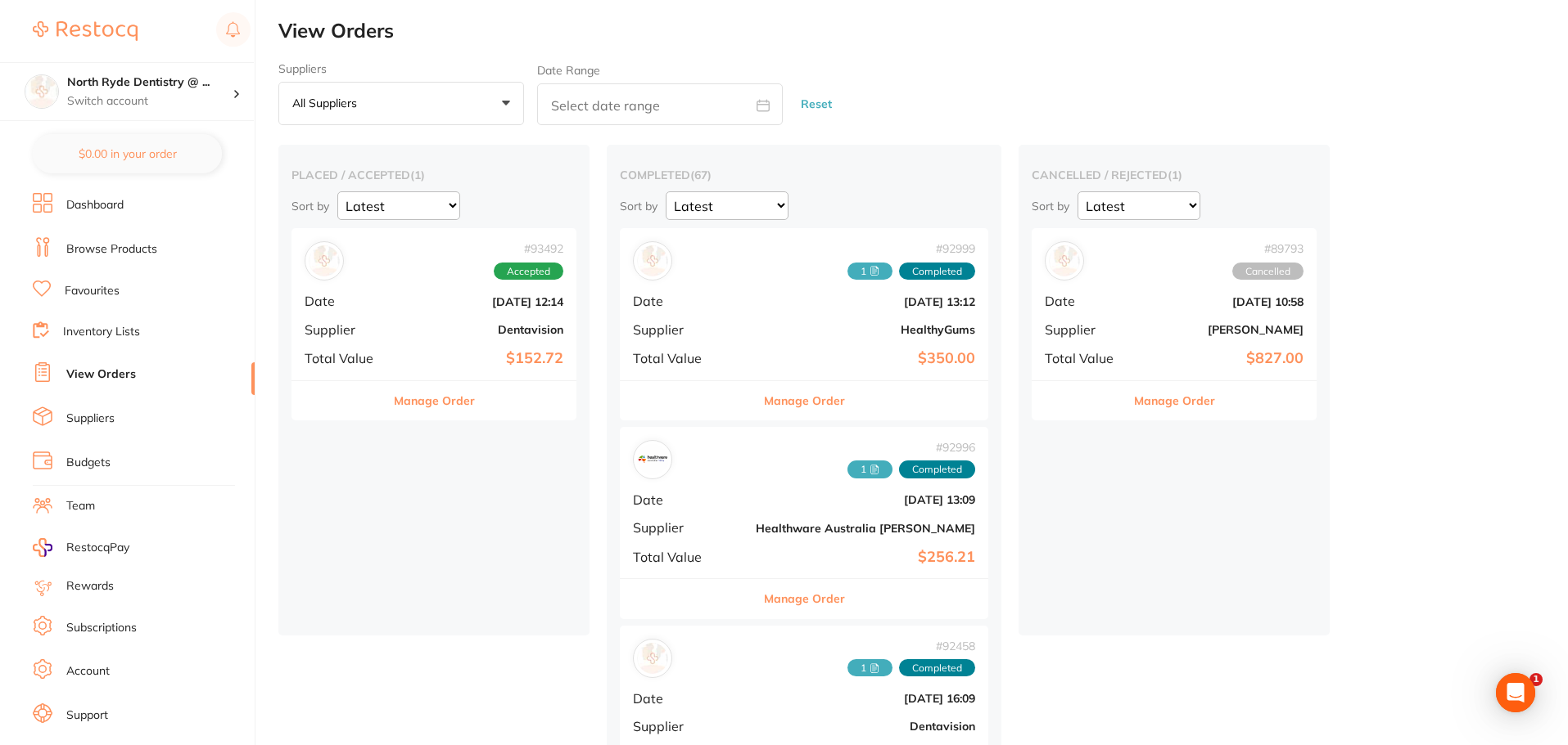
checkbox input "false"
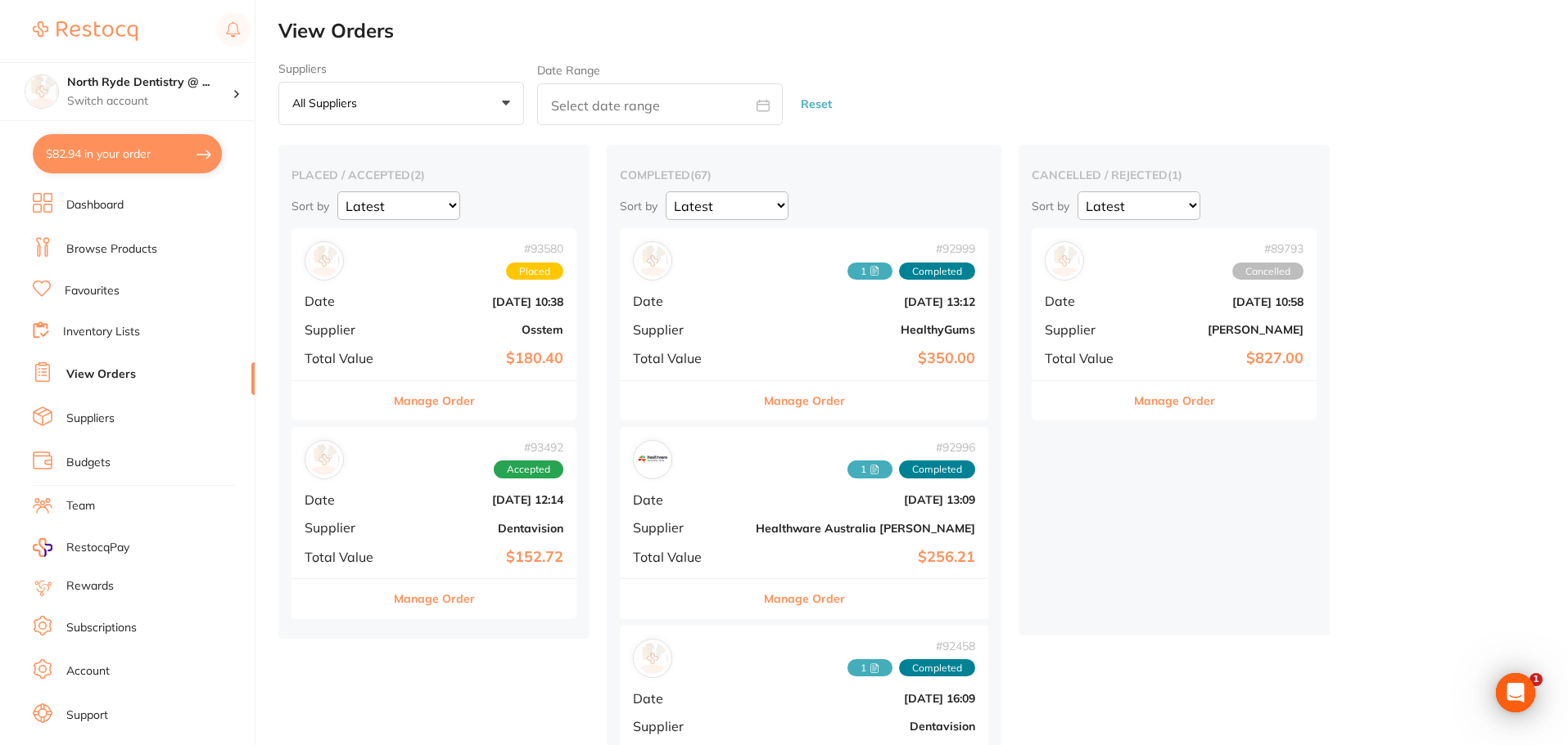
click at [97, 360] on ul "Dashboard Browse Products Favourites Inventory Lists View Orders Suppliers Budg…" at bounding box center [144, 475] width 222 height 565
click at [93, 372] on link "View Orders" at bounding box center [101, 374] width 69 height 16
click at [435, 398] on button "Manage Order" at bounding box center [435, 400] width 81 height 39
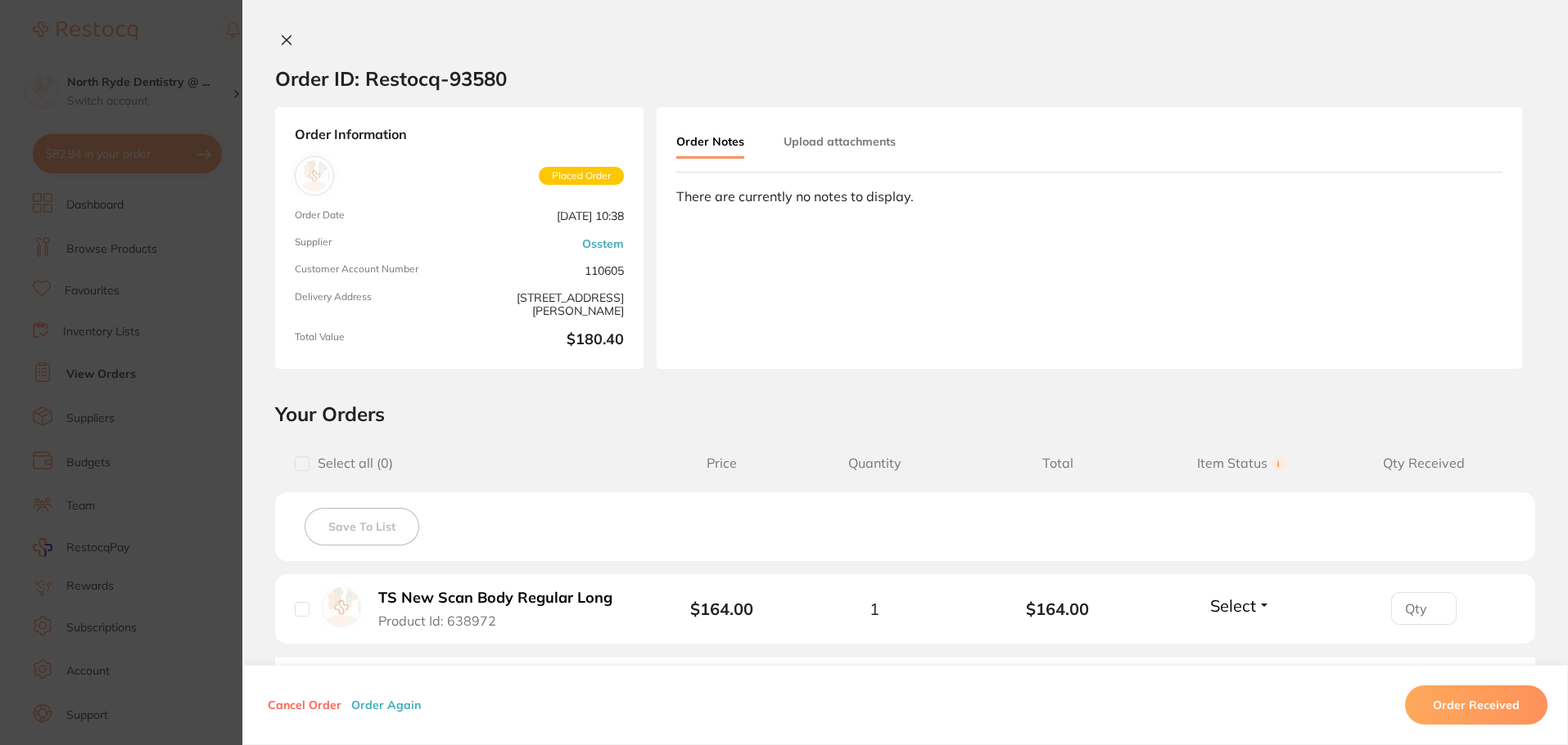
click at [810, 149] on button "Upload attachments" at bounding box center [839, 141] width 112 height 30
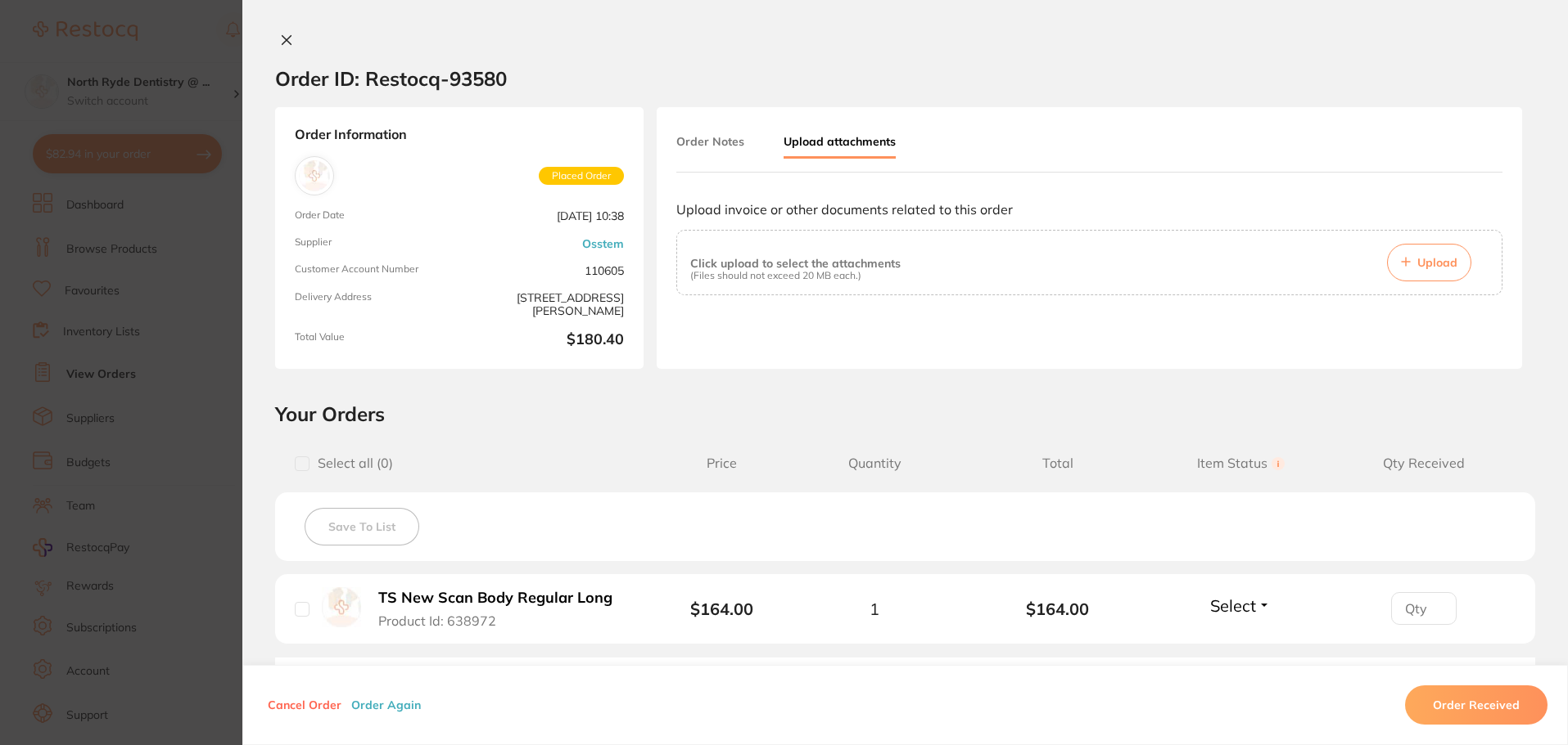
click at [1408, 270] on button "Upload" at bounding box center [1429, 262] width 85 height 37
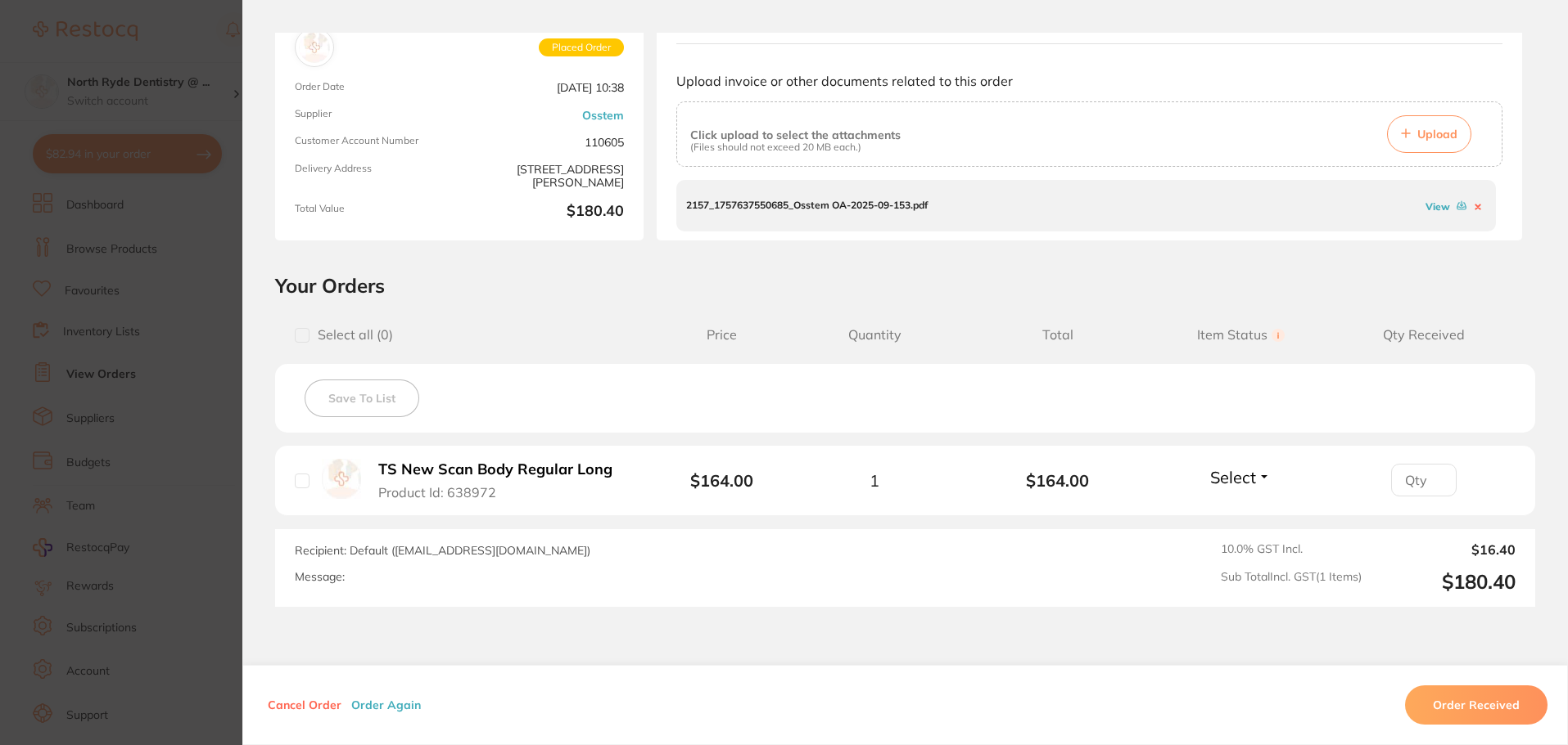
scroll to position [163, 0]
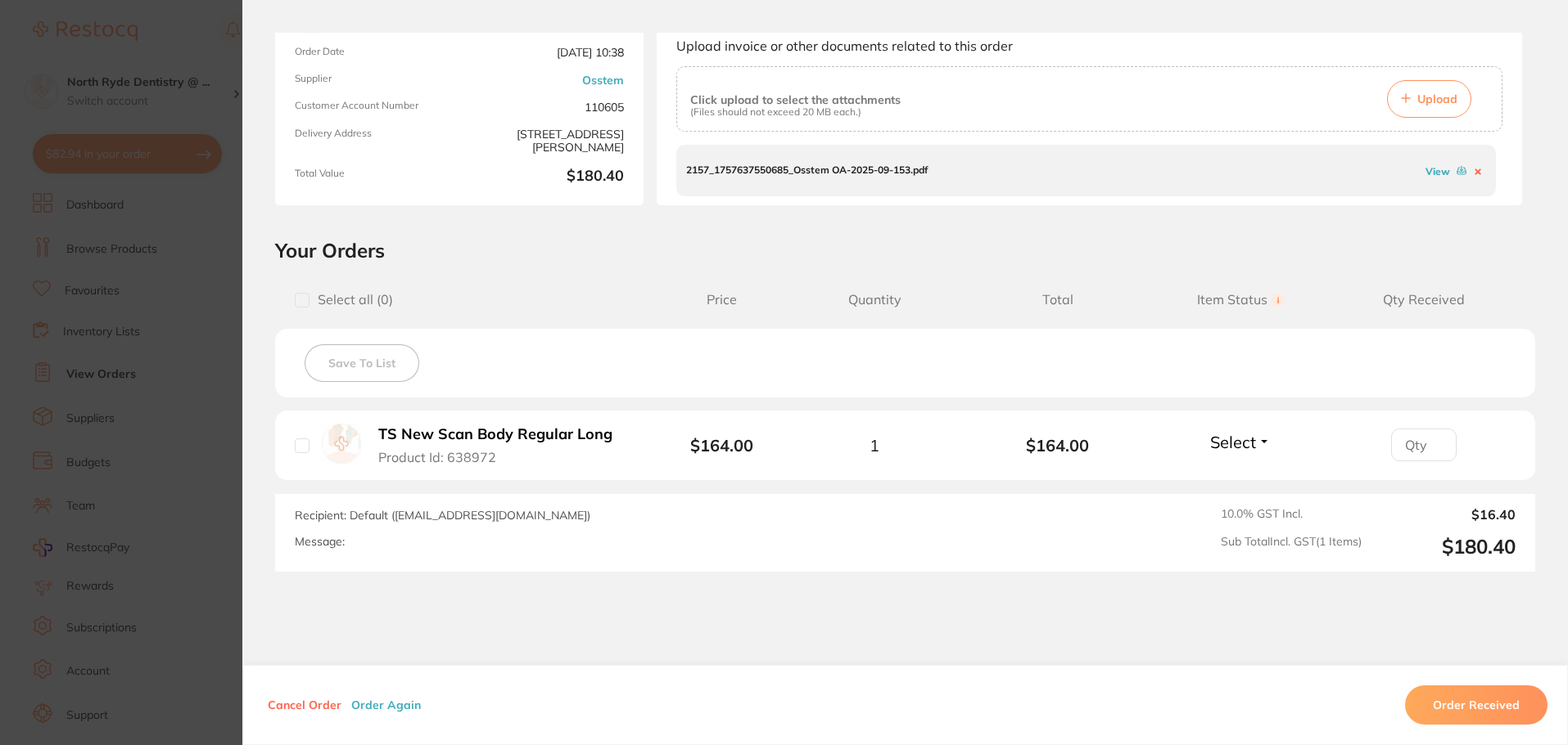
click at [1480, 703] on button "Order Received" at bounding box center [1476, 705] width 142 height 39
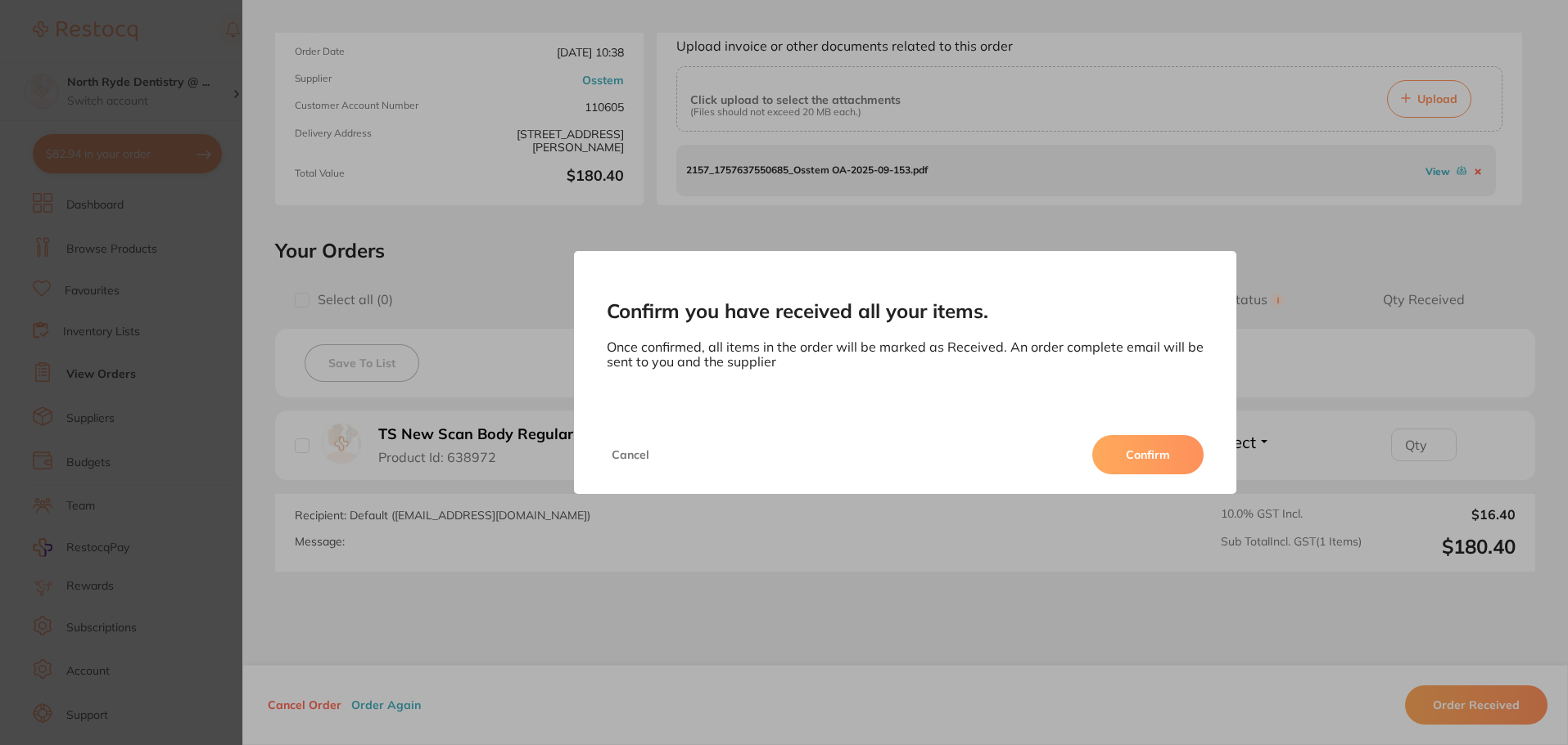
click at [1157, 466] on button "Confirm" at bounding box center [1147, 455] width 111 height 39
